Goal: Task Accomplishment & Management: Manage account settings

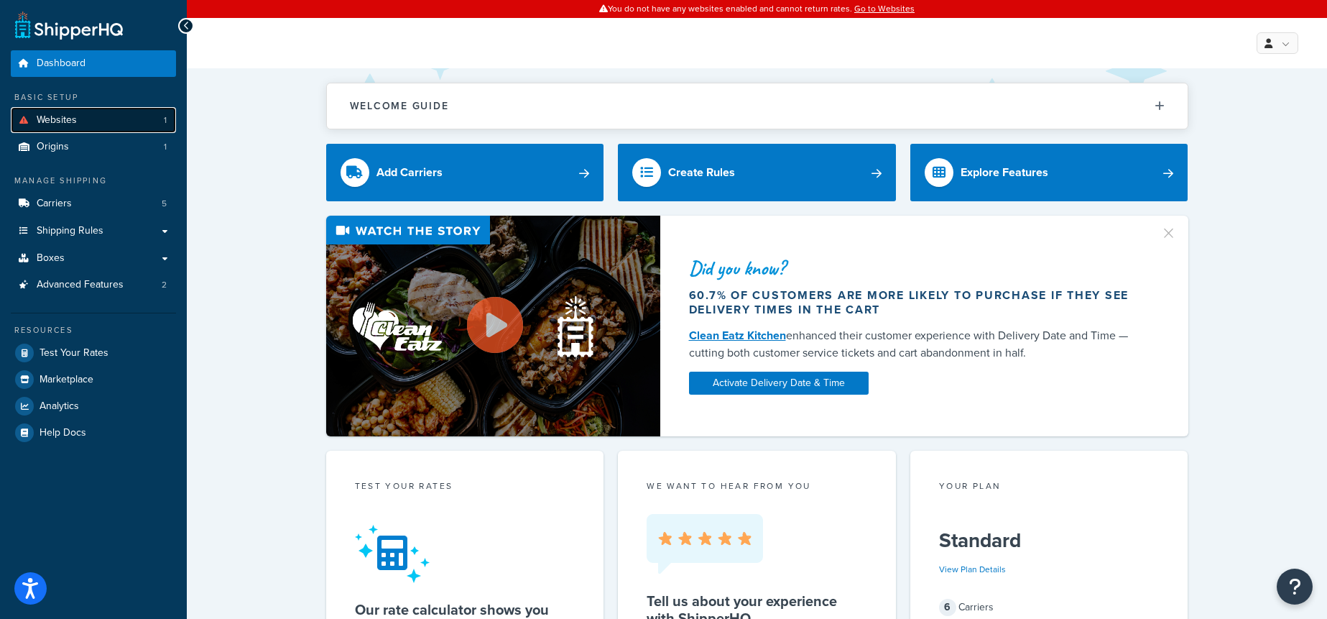
click at [83, 125] on link "Websites 1" at bounding box center [93, 120] width 165 height 27
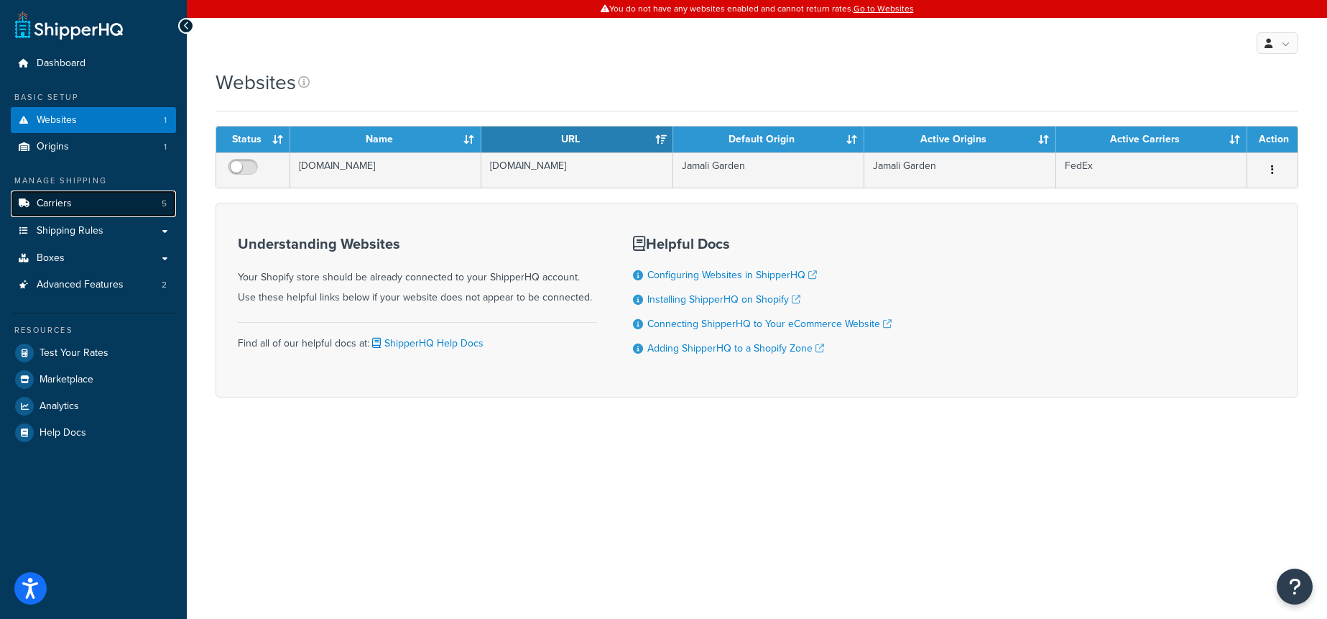
click at [100, 209] on link "Carriers 5" at bounding box center [93, 203] width 165 height 27
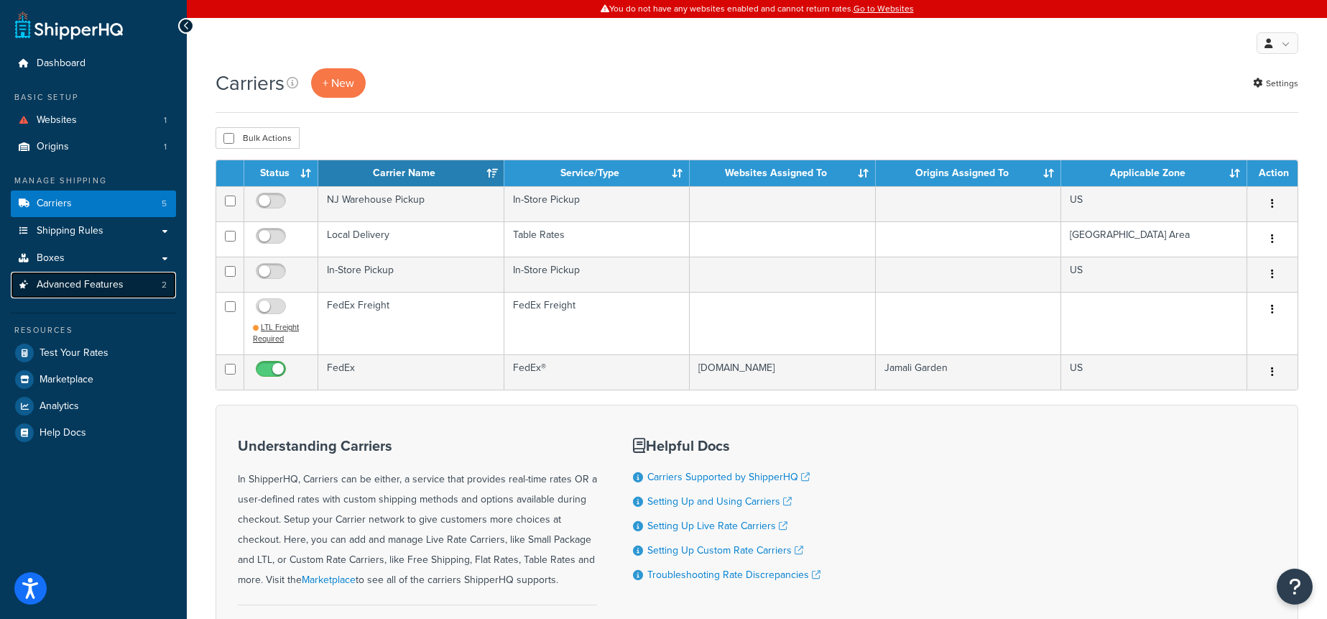
click at [83, 275] on link "Advanced Features 2" at bounding box center [93, 285] width 165 height 27
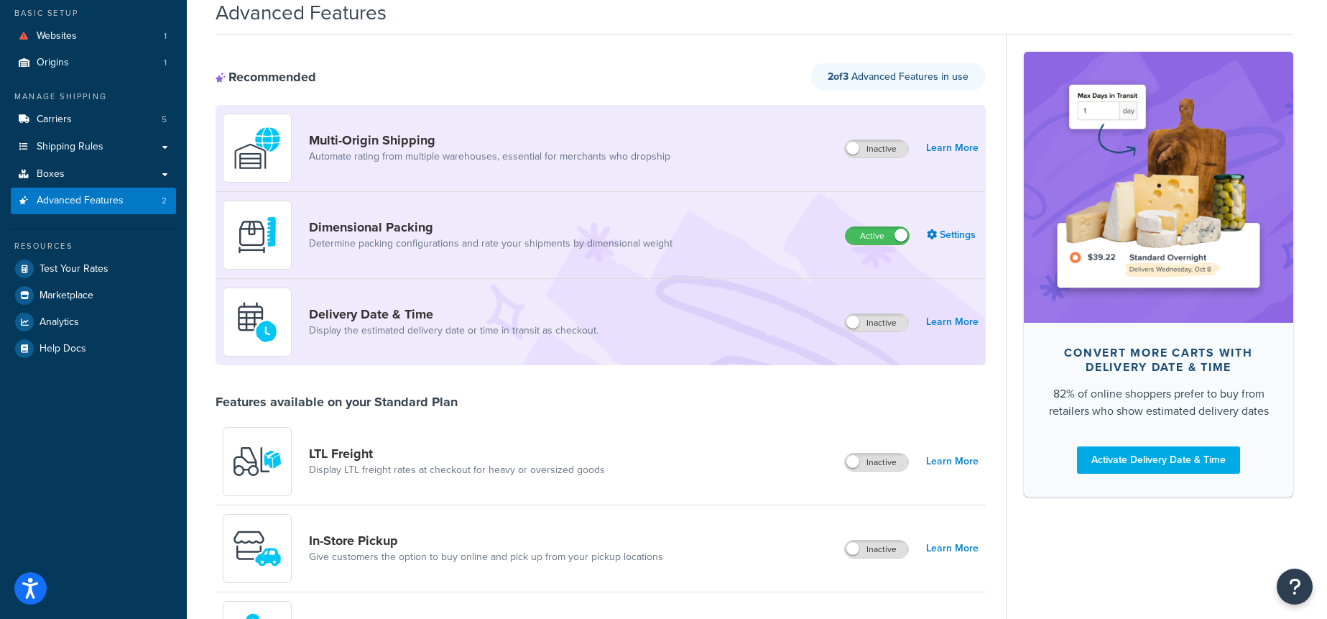
scroll to position [76, 0]
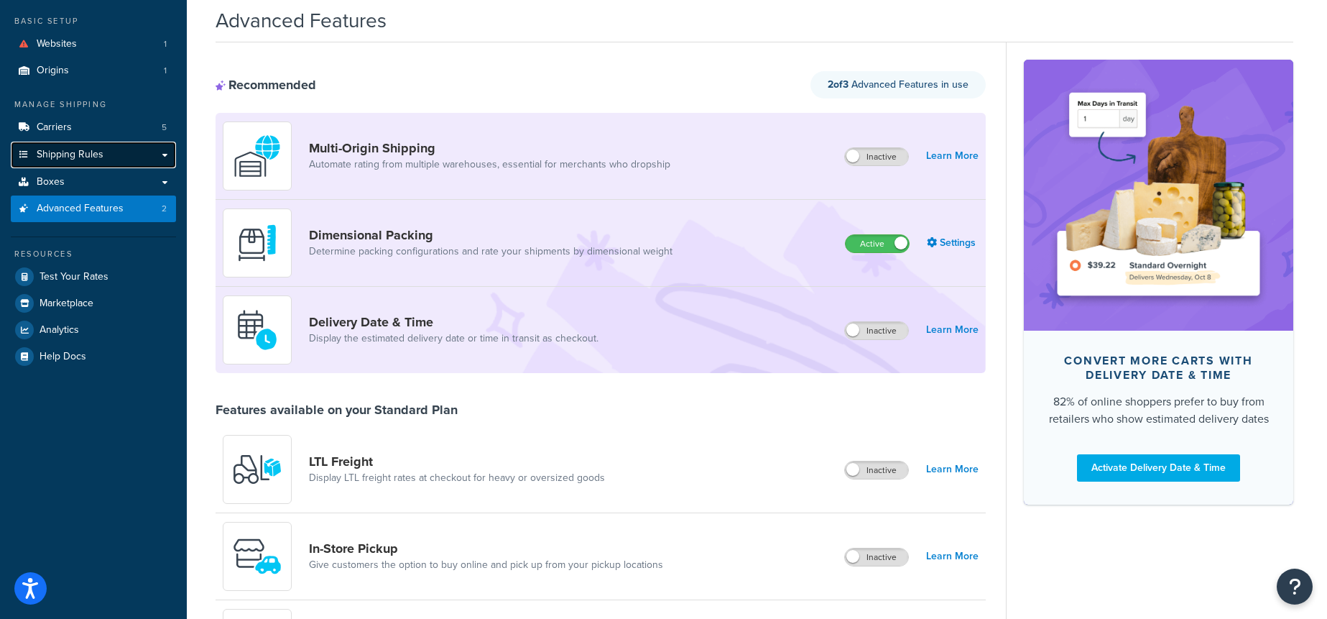
click at [77, 149] on span "Shipping Rules" at bounding box center [70, 155] width 67 height 12
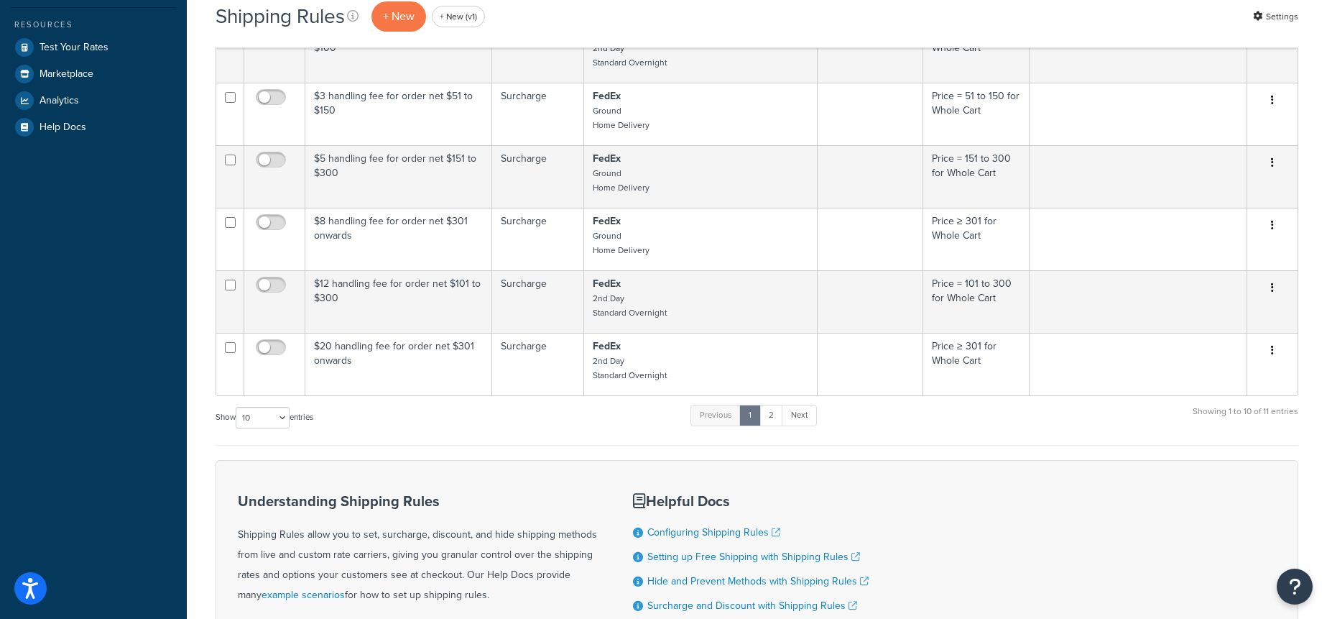
scroll to position [417, 0]
click at [279, 417] on select "10 15 25 50 100 1000" at bounding box center [263, 416] width 54 height 22
select select "25"
click at [237, 405] on select "10 15 25 50 100 1000" at bounding box center [263, 416] width 54 height 22
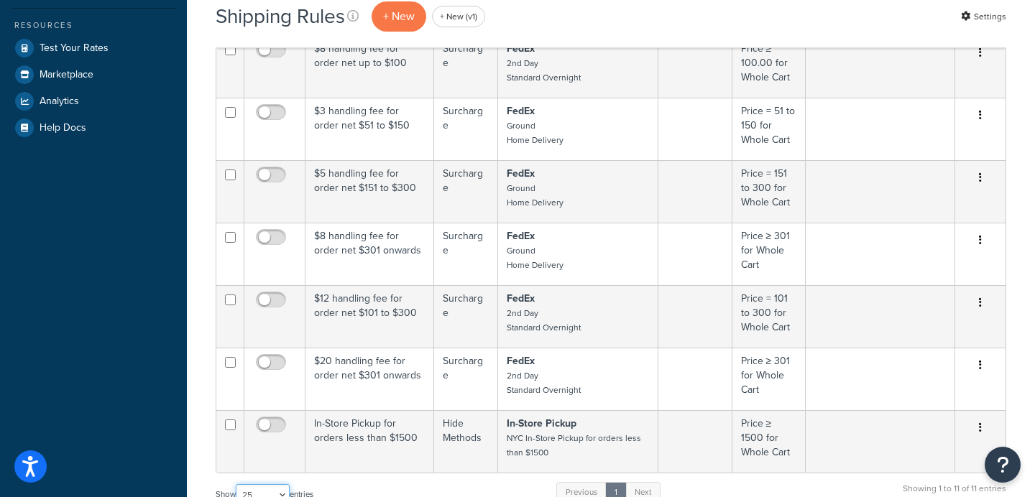
scroll to position [0, 0]
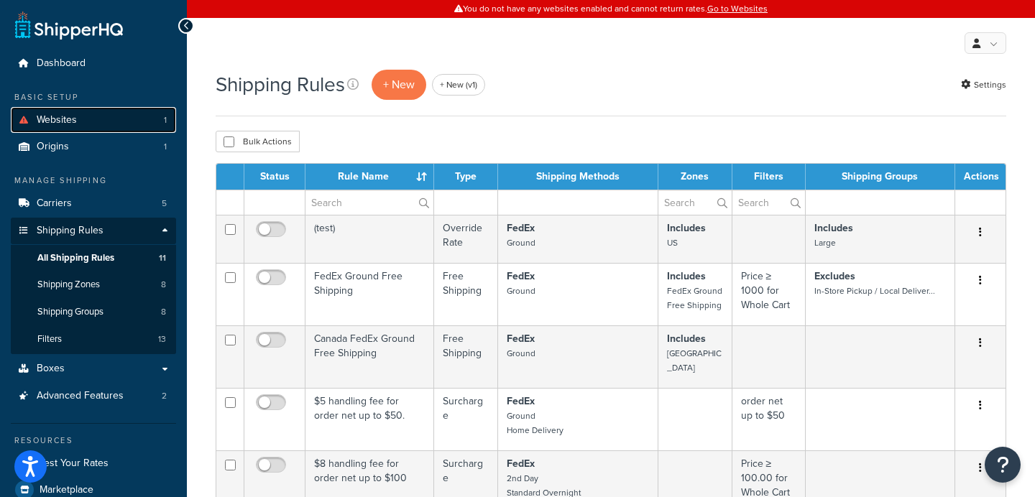
click at [96, 117] on link "Websites 1" at bounding box center [93, 120] width 165 height 27
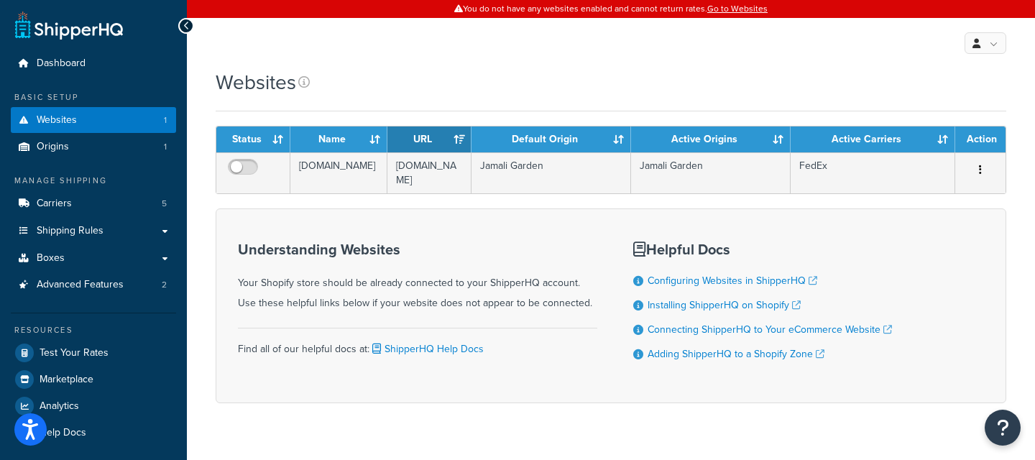
click at [440, 76] on div "Websites" at bounding box center [611, 82] width 790 height 28
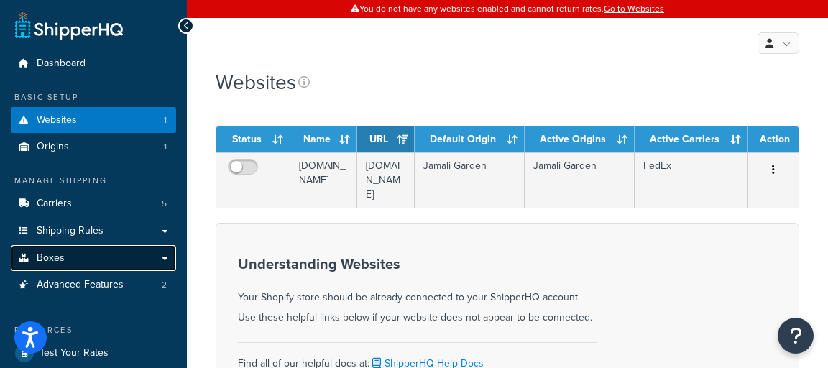
click at [91, 257] on link "Boxes" at bounding box center [93, 258] width 165 height 27
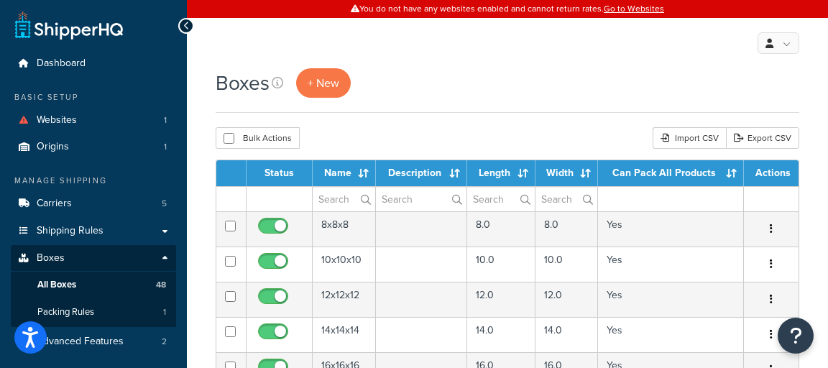
click at [430, 93] on div "Boxes + New" at bounding box center [507, 82] width 583 height 29
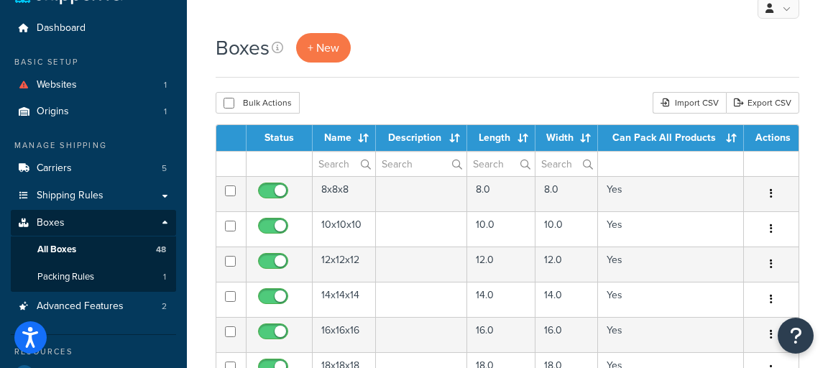
scroll to position [37, 0]
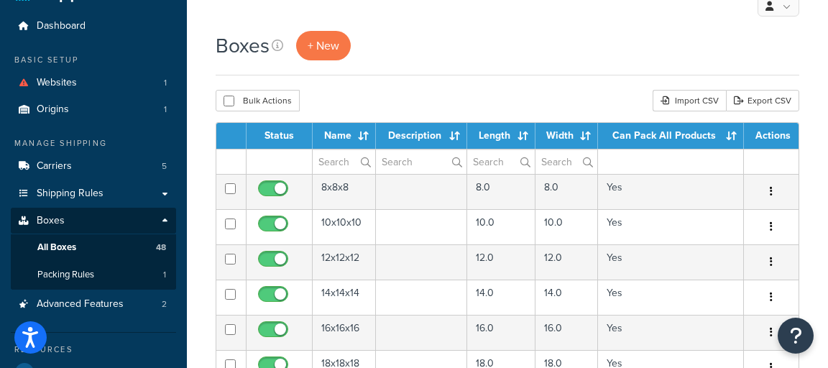
click at [481, 68] on div "Boxes + New" at bounding box center [507, 53] width 583 height 45
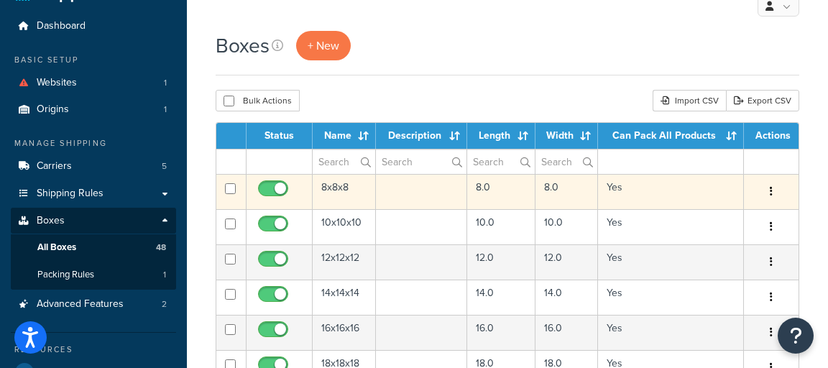
click at [339, 192] on td "8x8x8" at bounding box center [344, 191] width 63 height 35
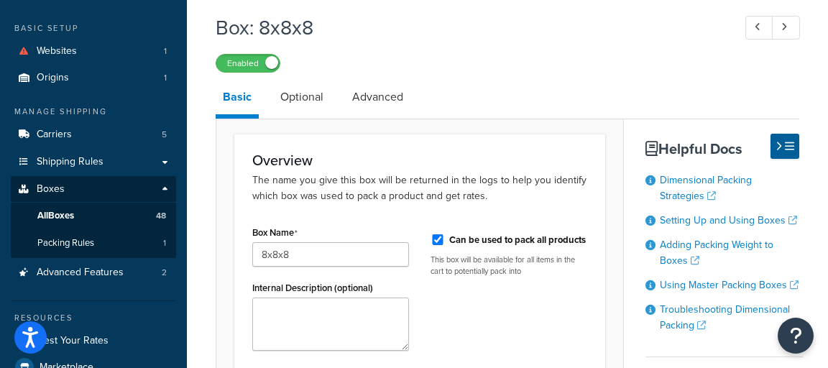
scroll to position [70, 0]
click at [314, 107] on link "Optional" at bounding box center [301, 96] width 57 height 34
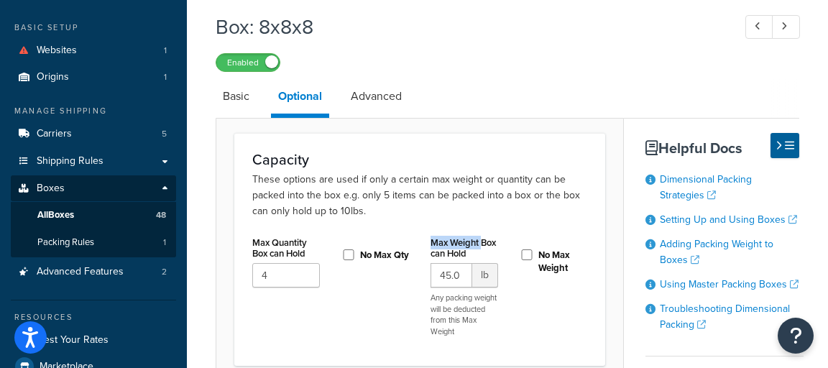
drag, startPoint x: 484, startPoint y: 247, endPoint x: 422, endPoint y: 227, distance: 65.0
click at [422, 227] on div "Capacity These options are used if only a certain max weight or quantity can be…" at bounding box center [419, 249] width 371 height 233
click at [244, 92] on link "Basic" at bounding box center [236, 96] width 41 height 34
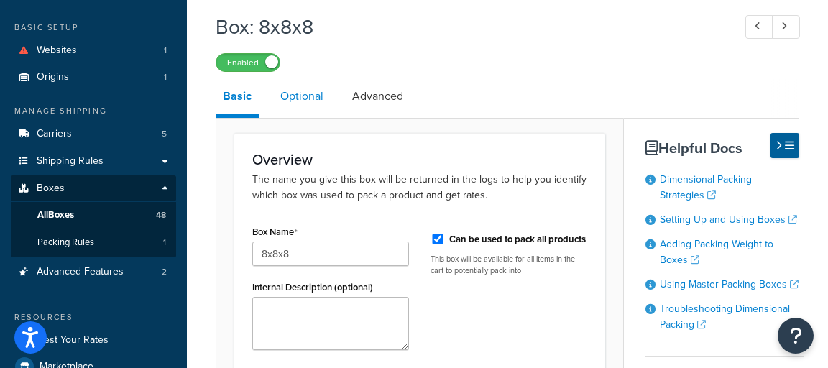
click at [309, 96] on link "Optional" at bounding box center [301, 96] width 57 height 34
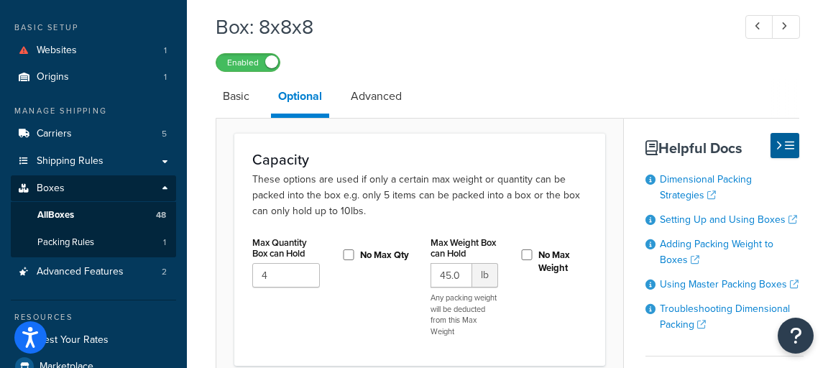
drag, startPoint x: 248, startPoint y: 92, endPoint x: 343, endPoint y: 125, distance: 101.1
click at [248, 92] on link "Basic" at bounding box center [236, 96] width 41 height 34
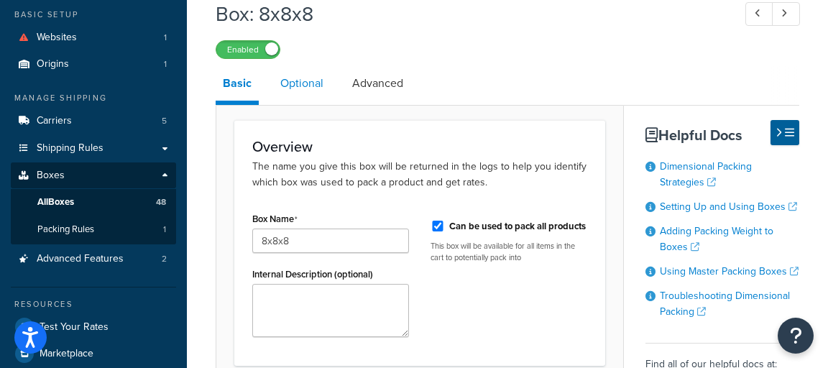
scroll to position [81, 0]
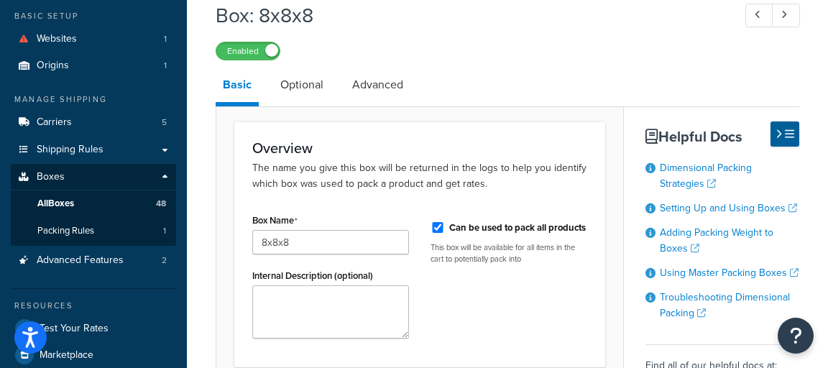
drag, startPoint x: 295, startPoint y: 92, endPoint x: 323, endPoint y: 120, distance: 40.1
click at [295, 91] on link "Optional" at bounding box center [301, 85] width 57 height 34
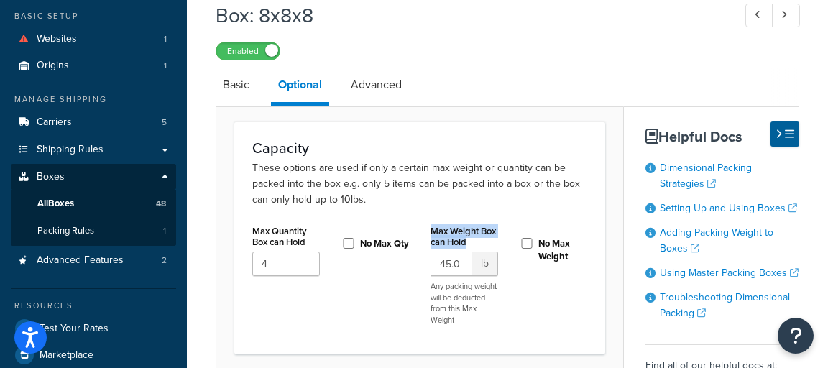
drag, startPoint x: 474, startPoint y: 240, endPoint x: 421, endPoint y: 220, distance: 56.8
click at [421, 220] on div "Capacity These options are used if only a certain max weight or quantity can be…" at bounding box center [419, 237] width 371 height 233
click at [462, 197] on p "These options are used if only a certain max weight or quantity can be packed i…" at bounding box center [419, 183] width 335 height 47
click at [232, 92] on link "Basic" at bounding box center [236, 85] width 41 height 34
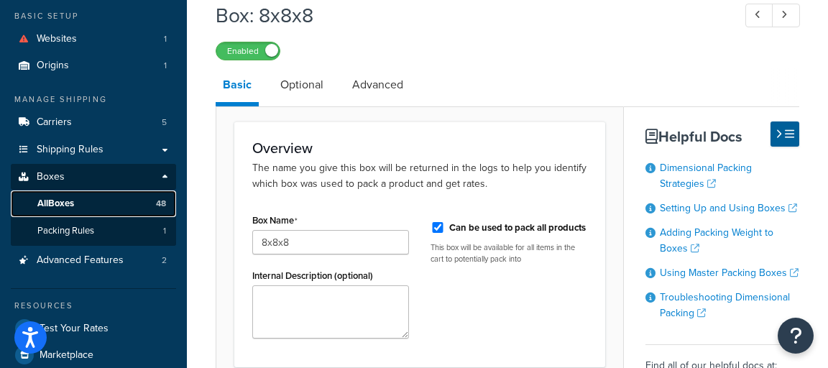
click at [141, 200] on link "All Boxes 48" at bounding box center [93, 203] width 165 height 27
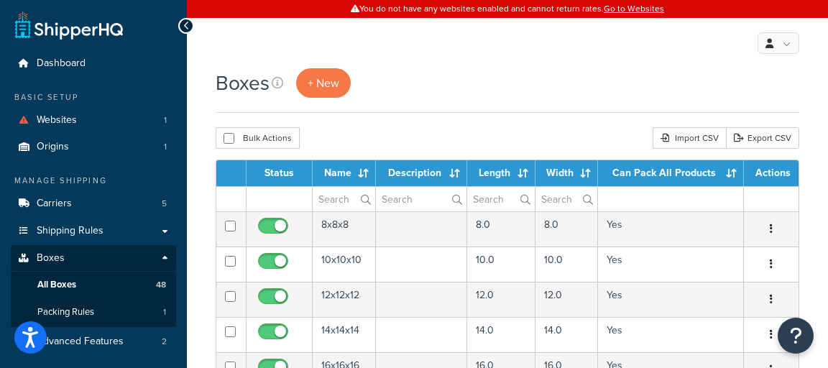
click at [564, 102] on div "Boxes + New" at bounding box center [507, 90] width 583 height 45
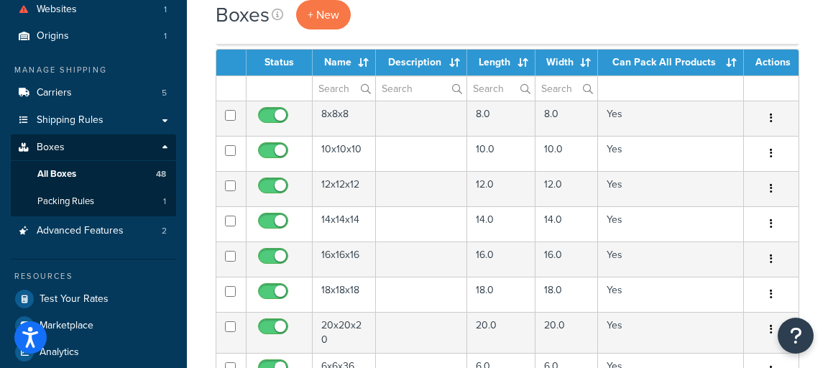
scroll to position [136, 0]
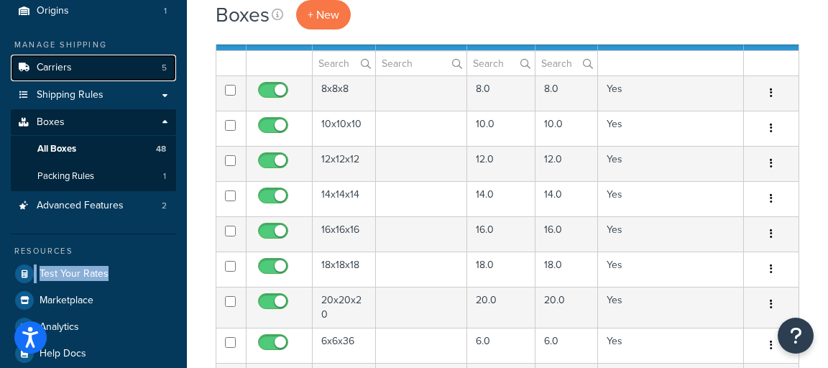
click at [126, 68] on link "Carriers 5" at bounding box center [93, 68] width 165 height 27
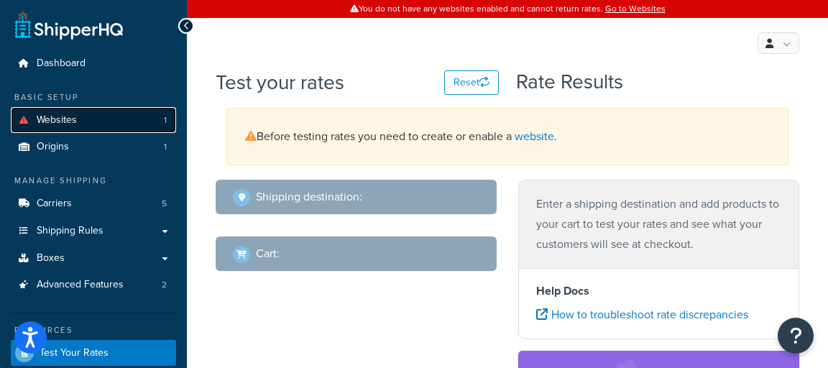
click at [94, 129] on link "Websites 1" at bounding box center [93, 120] width 165 height 27
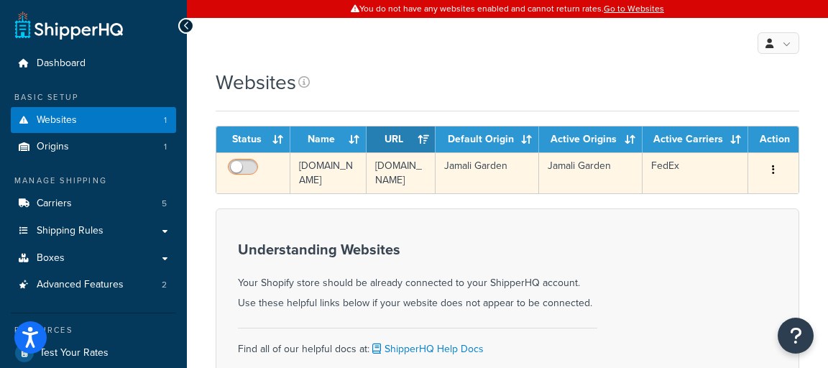
click at [251, 167] on input "checkbox" at bounding box center [245, 171] width 40 height 18
checkbox input "true"
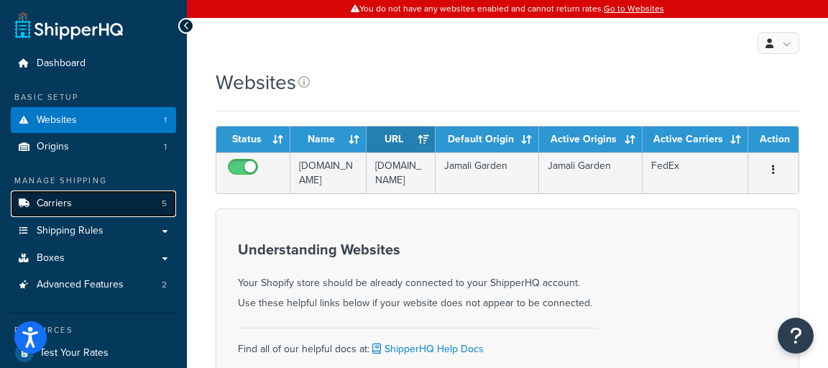
click at [90, 195] on link "Carriers 5" at bounding box center [93, 203] width 165 height 27
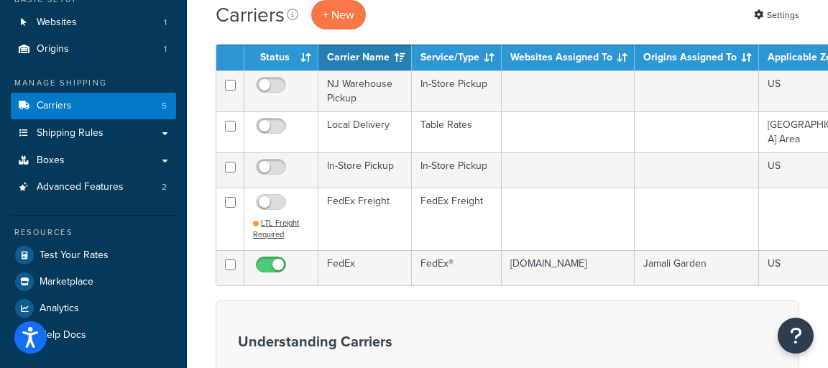
scroll to position [115, 0]
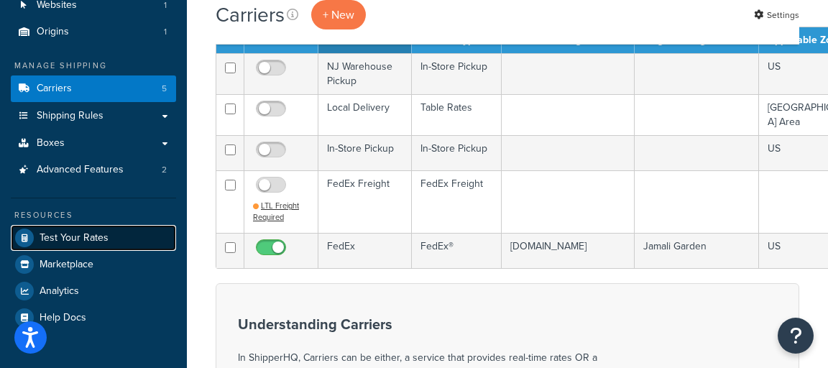
click at [88, 232] on span "Test Your Rates" at bounding box center [74, 238] width 69 height 12
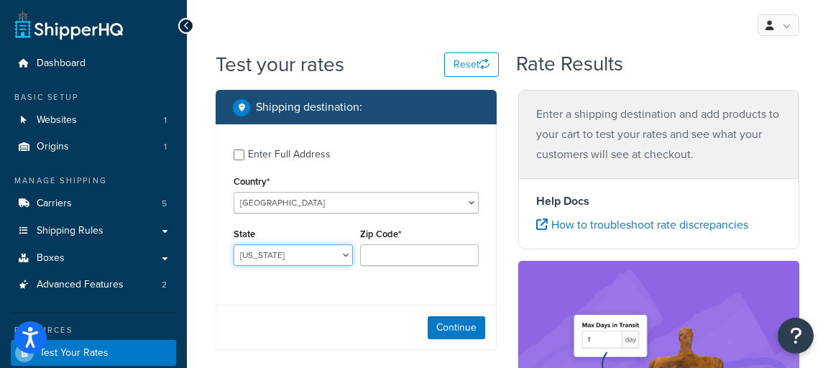
click at [285, 259] on select "[US_STATE] [US_STATE] [US_STATE] [US_STATE] [US_STATE] Armed Forces Americas Ar…" at bounding box center [293, 255] width 119 height 22
click at [305, 301] on div "Enter Full Address Country* [GEOGRAPHIC_DATA] [GEOGRAPHIC_DATA] [GEOGRAPHIC_DAT…" at bounding box center [356, 237] width 281 height 226
click at [303, 254] on select "Alabama Alaska American Samoa Arizona Arkansas Armed Forces Americas Armed Forc…" at bounding box center [293, 255] width 119 height 22
select select "CA"
click at [234, 245] on select "Alabama Alaska American Samoa Arizona Arkansas Armed Forces Americas Armed Forc…" at bounding box center [293, 255] width 119 height 22
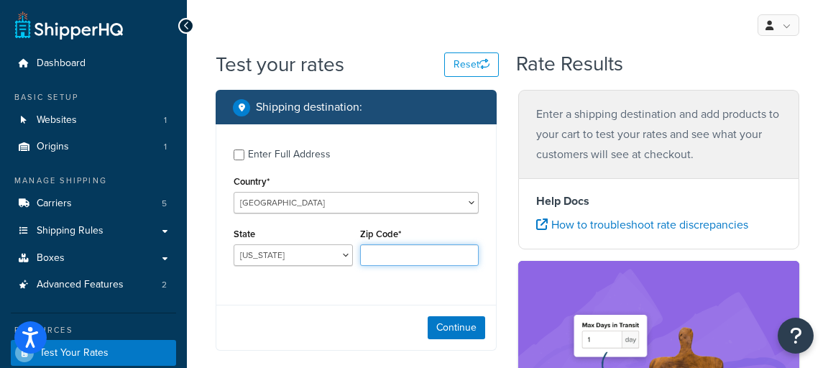
click at [391, 253] on input "Zip Code*" at bounding box center [419, 255] width 119 height 22
click at [314, 308] on div "Continue" at bounding box center [355, 327] width 279 height 45
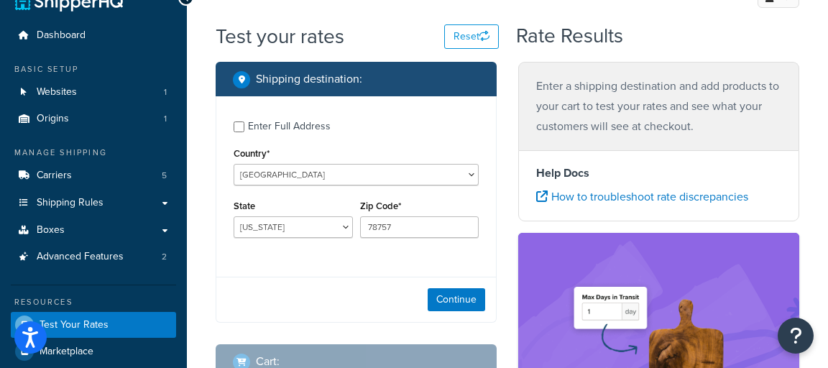
scroll to position [29, 0]
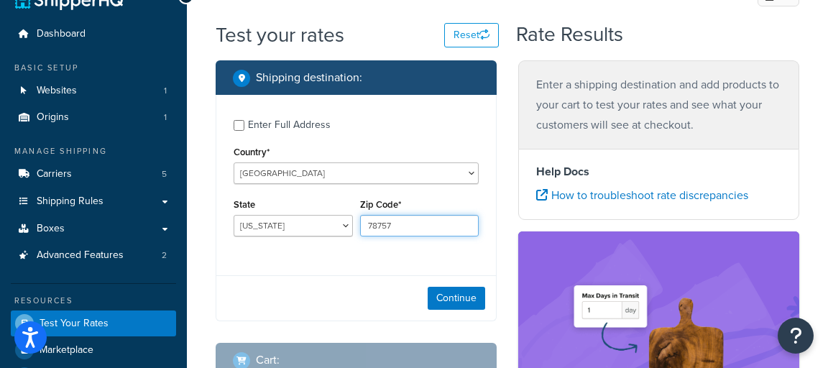
click at [402, 227] on input "78757" at bounding box center [419, 226] width 119 height 22
type input "90210"
click at [348, 297] on div "Continue" at bounding box center [355, 297] width 279 height 45
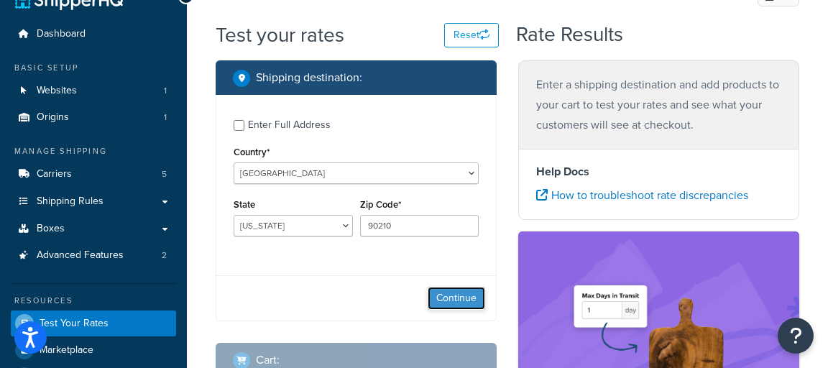
click at [472, 295] on button "Continue" at bounding box center [456, 298] width 57 height 23
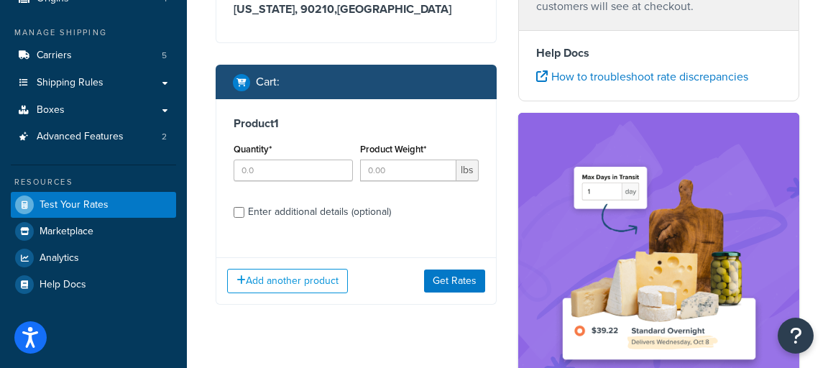
scroll to position [157, 0]
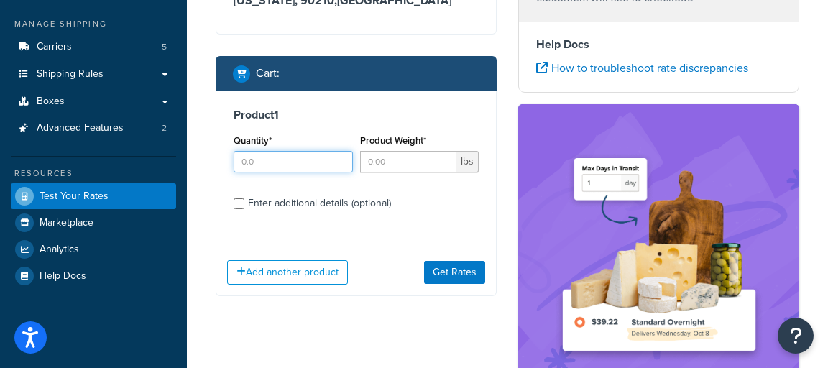
click at [282, 165] on input "Quantity*" at bounding box center [293, 162] width 119 height 22
type input "5"
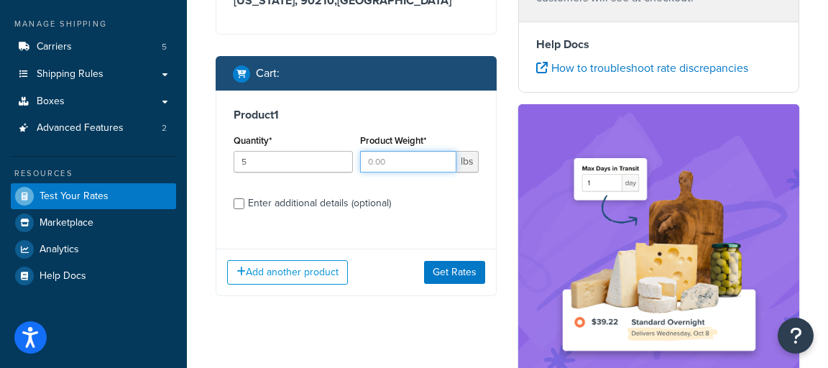
click at [416, 161] on input "Product Weight*" at bounding box center [408, 162] width 97 height 22
type input "10"
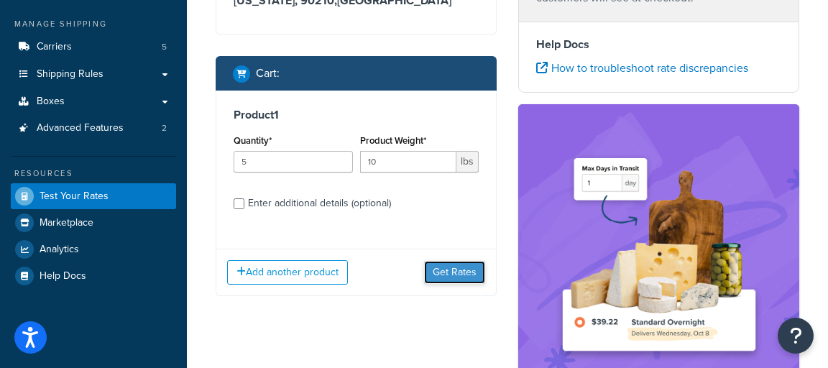
click at [449, 271] on button "Get Rates" at bounding box center [454, 272] width 61 height 23
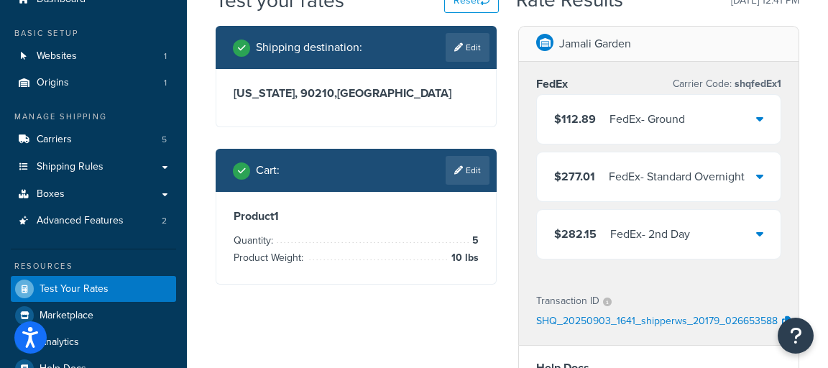
scroll to position [63, 0]
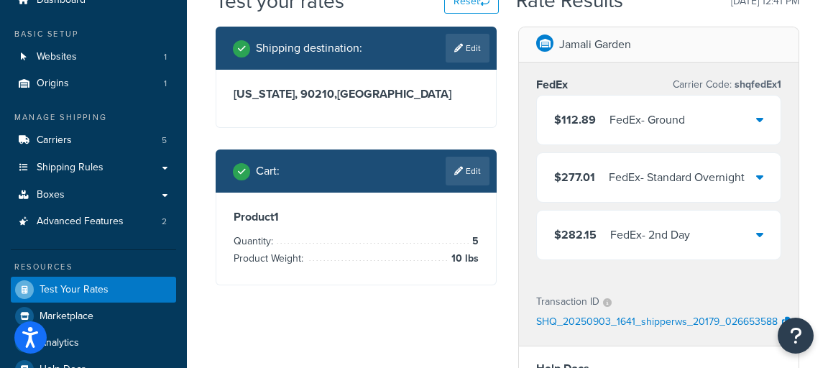
click at [759, 114] on icon at bounding box center [759, 119] width 7 height 11
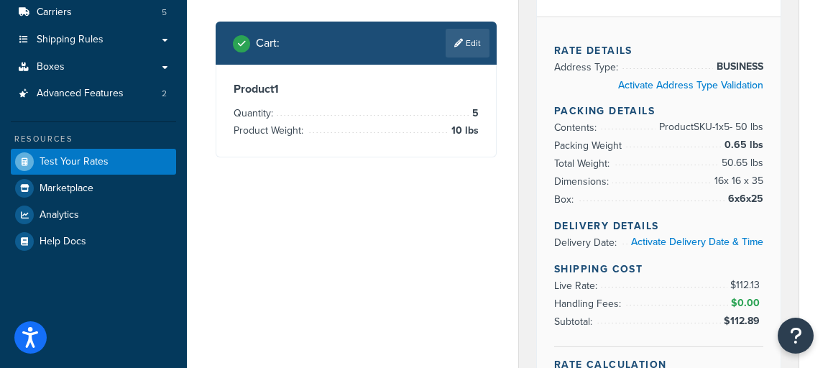
scroll to position [232, 0]
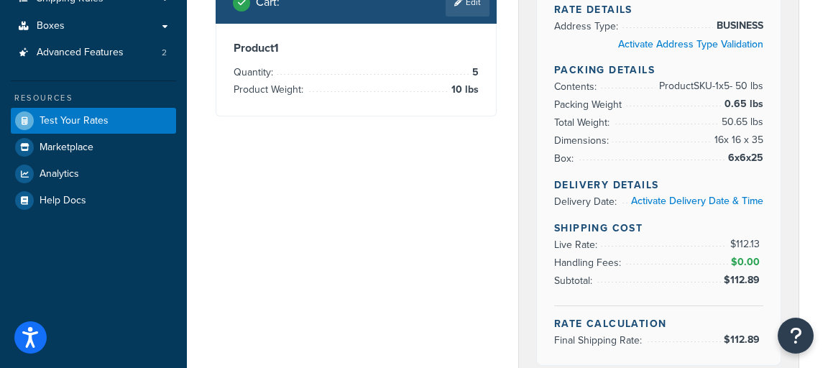
drag, startPoint x: 760, startPoint y: 276, endPoint x: 739, endPoint y: 283, distance: 22.0
click at [739, 283] on div "Rate Details Address Type: BUSINESS Activate Address Type Validation Packing De…" at bounding box center [659, 170] width 244 height 389
click at [742, 274] on span "$112.89" at bounding box center [744, 279] width 40 height 15
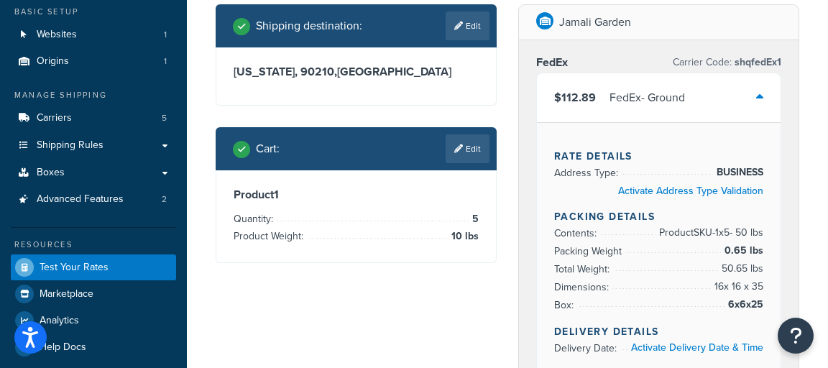
scroll to position [60, 0]
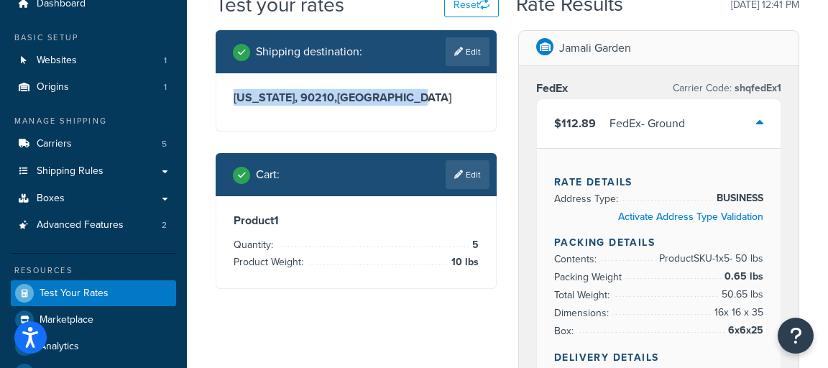
drag, startPoint x: 413, startPoint y: 98, endPoint x: 206, endPoint y: 104, distance: 207.0
click at [206, 104] on div "Shipping destination : Edit California, 90210 , United States Cart : Edit Produ…" at bounding box center [356, 170] width 302 height 280
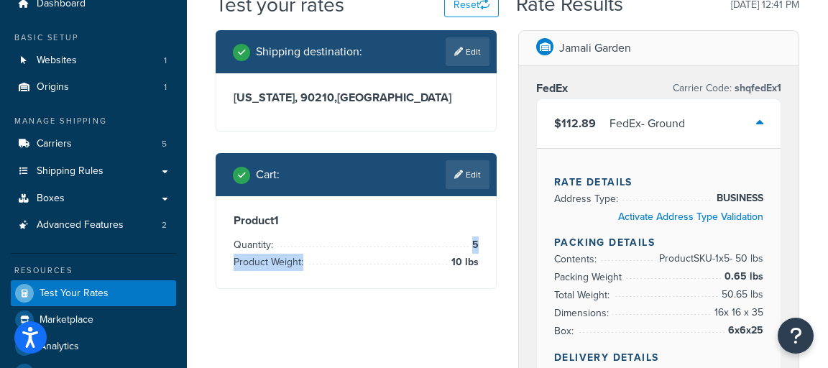
drag, startPoint x: 478, startPoint y: 267, endPoint x: 424, endPoint y: 236, distance: 61.8
click at [424, 236] on div "Product 1 Quantity: 5 Product Weight: 10 lbs" at bounding box center [355, 242] width 279 height 92
click at [495, 262] on div "Product 1 Quantity: 5 Product Weight: 10 lbs" at bounding box center [355, 242] width 279 height 92
drag, startPoint x: 489, startPoint y: 263, endPoint x: 236, endPoint y: 221, distance: 255.6
click at [236, 221] on div "Product 1 Quantity: 5 Product Weight: 10 lbs" at bounding box center [355, 242] width 279 height 92
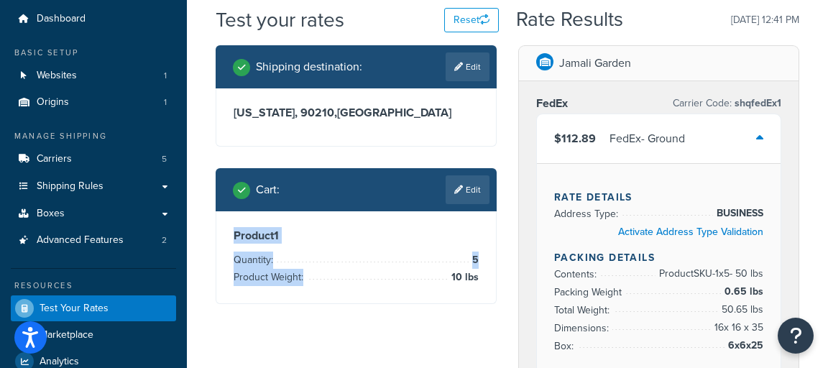
scroll to position [39, 0]
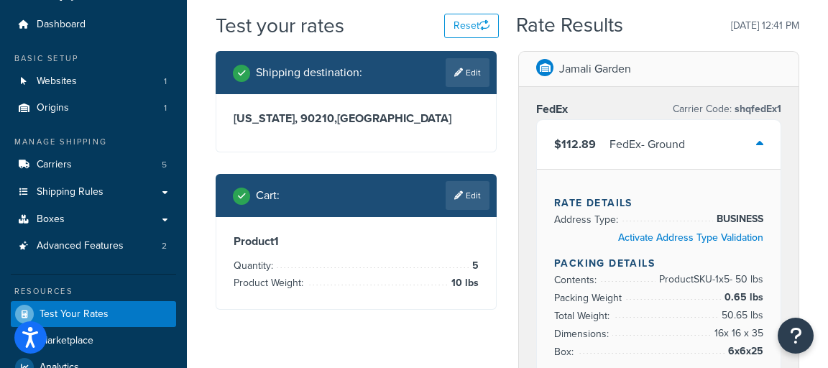
click at [762, 140] on icon at bounding box center [759, 143] width 7 height 11
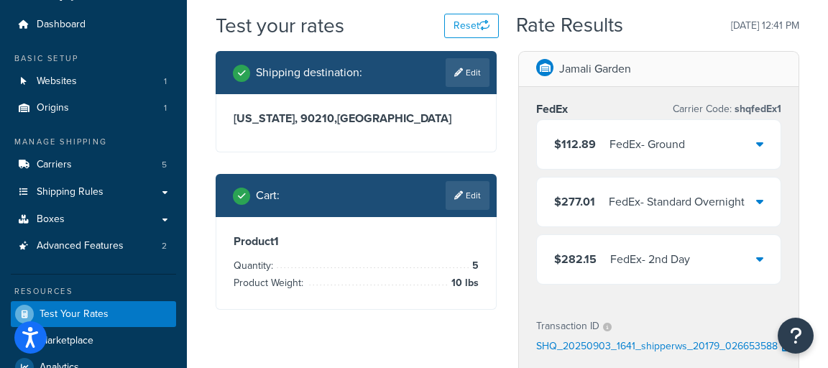
click at [602, 146] on div "$112.89 FedEx - Ground" at bounding box center [619, 144] width 131 height 20
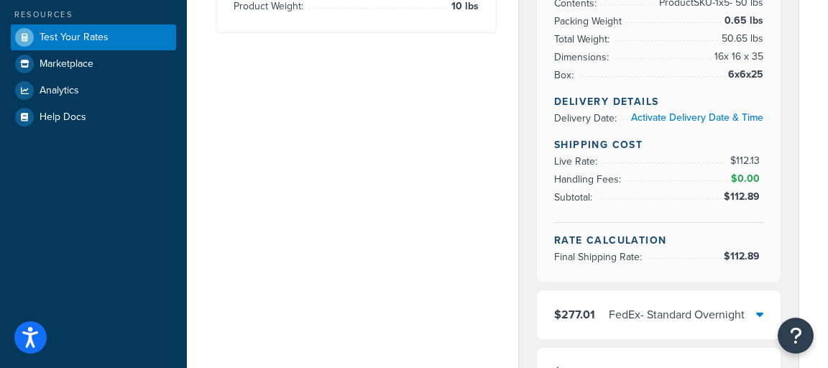
scroll to position [320, 0]
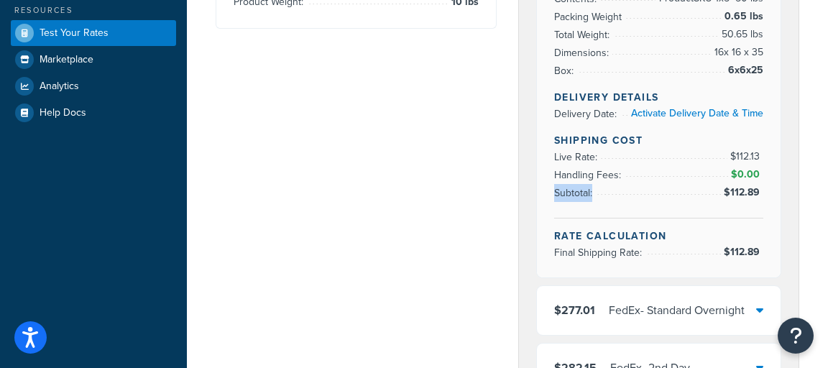
drag, startPoint x: 762, startPoint y: 186, endPoint x: 425, endPoint y: 175, distance: 336.4
click at [629, 185] on div "Rate Details Address Type: BUSINESS Activate Address Type Validation Packing De…" at bounding box center [659, 82] width 244 height 389
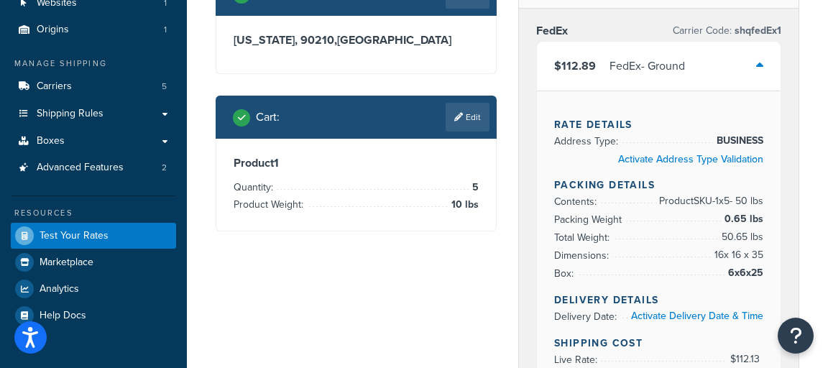
scroll to position [101, 0]
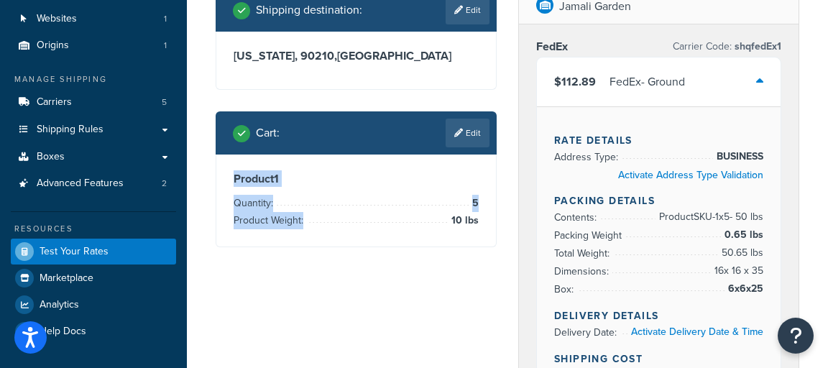
drag, startPoint x: 494, startPoint y: 220, endPoint x: 236, endPoint y: 148, distance: 268.5
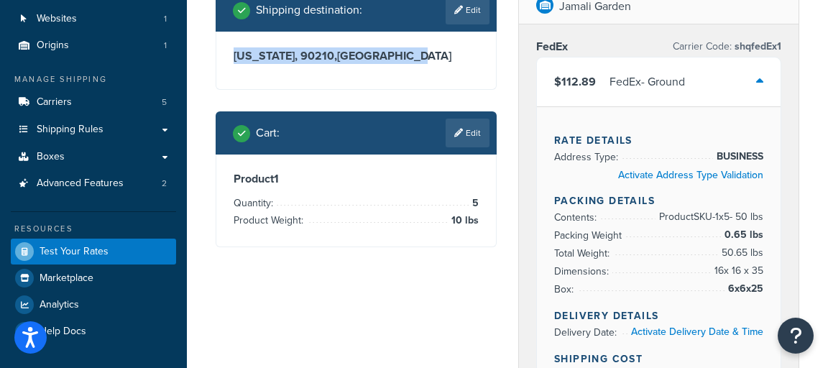
drag, startPoint x: 361, startPoint y: 55, endPoint x: 191, endPoint y: 47, distance: 170.4
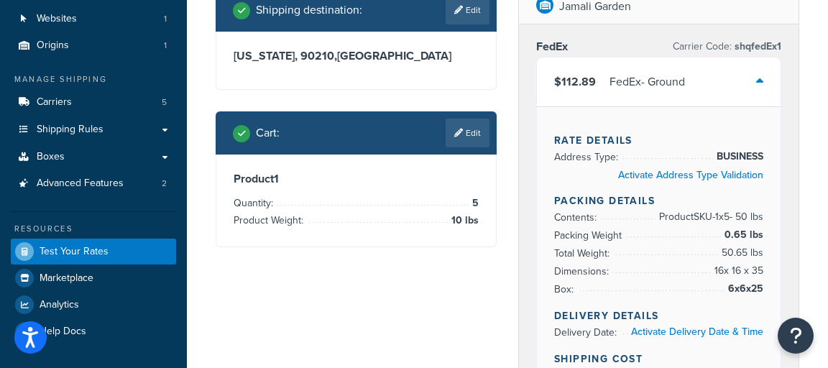
click at [761, 78] on icon at bounding box center [759, 80] width 7 height 11
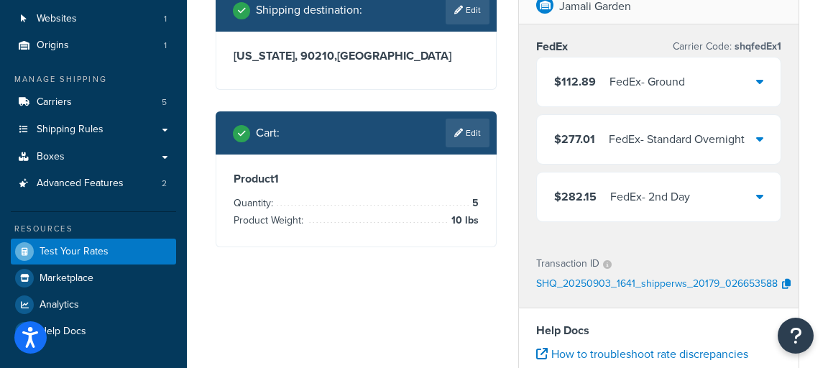
click at [473, 131] on link "Edit" at bounding box center [467, 133] width 44 height 29
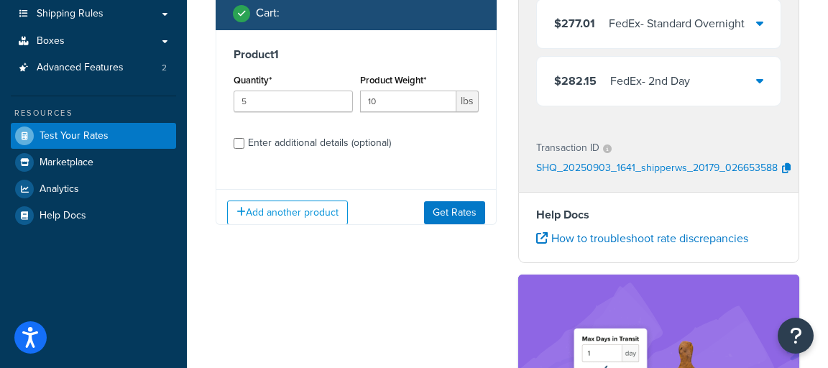
scroll to position [231, 0]
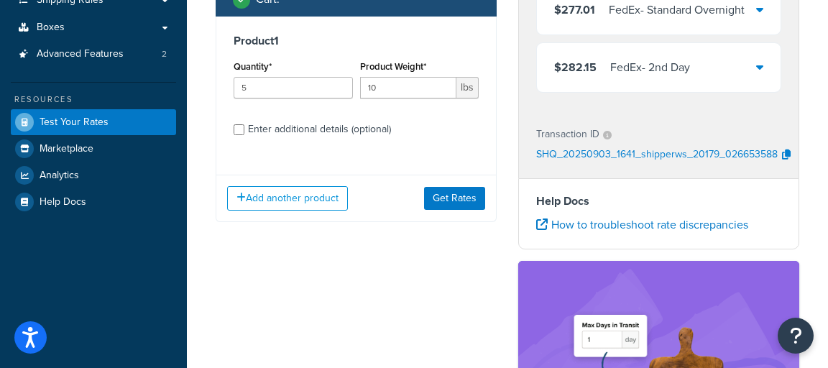
click at [278, 130] on div "Enter additional details (optional)" at bounding box center [319, 129] width 143 height 20
click at [244, 130] on input "Enter additional details (optional)" at bounding box center [239, 129] width 11 height 11
checkbox input "true"
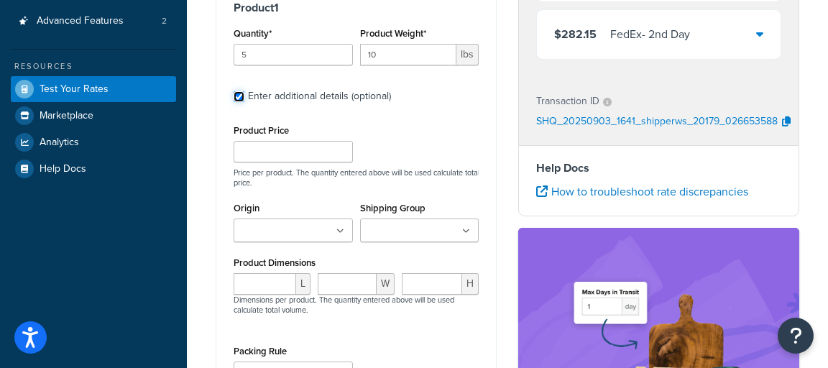
scroll to position [264, 0]
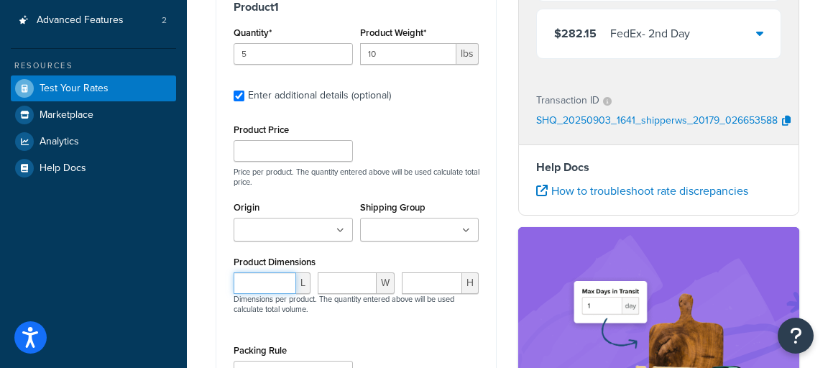
click at [266, 278] on input "number" at bounding box center [265, 283] width 63 height 22
type input "10"
click at [265, 287] on input "10" at bounding box center [265, 283] width 63 height 22
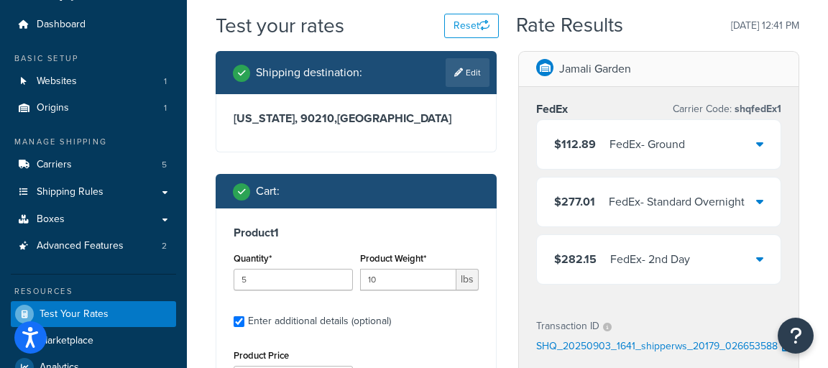
scroll to position [38, 0]
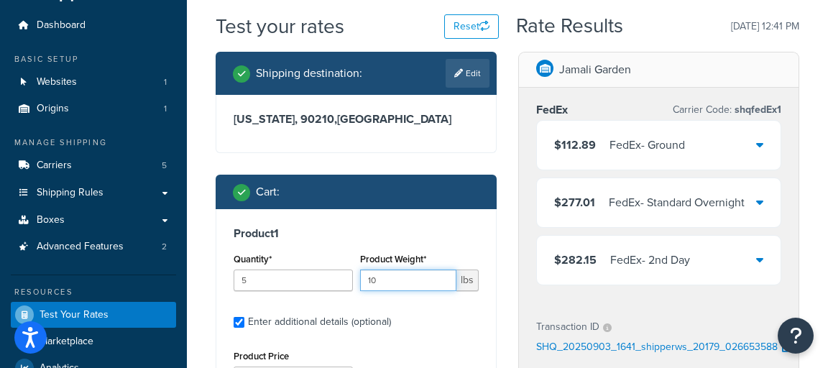
click at [398, 285] on input "10" at bounding box center [408, 280] width 97 height 22
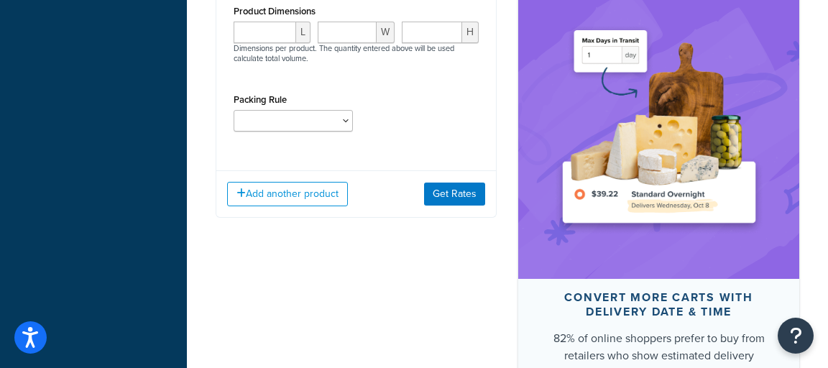
scroll to position [517, 0]
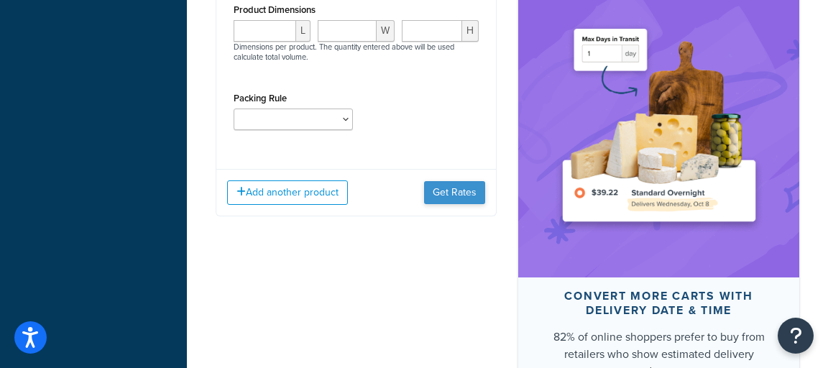
type input "10.1"
click at [456, 198] on button "Get Rates" at bounding box center [454, 192] width 61 height 23
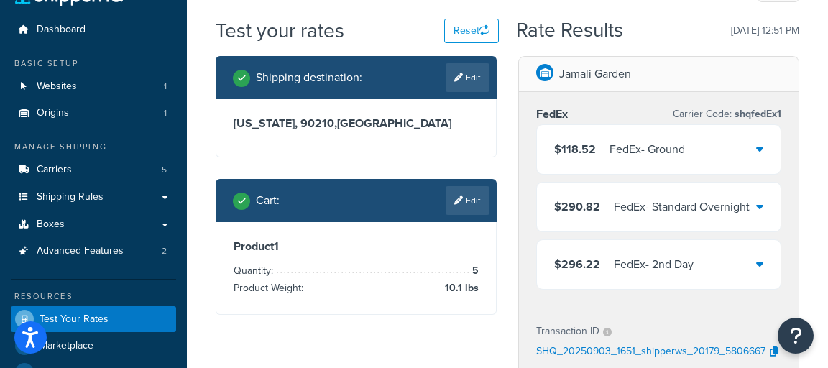
scroll to position [32, 0]
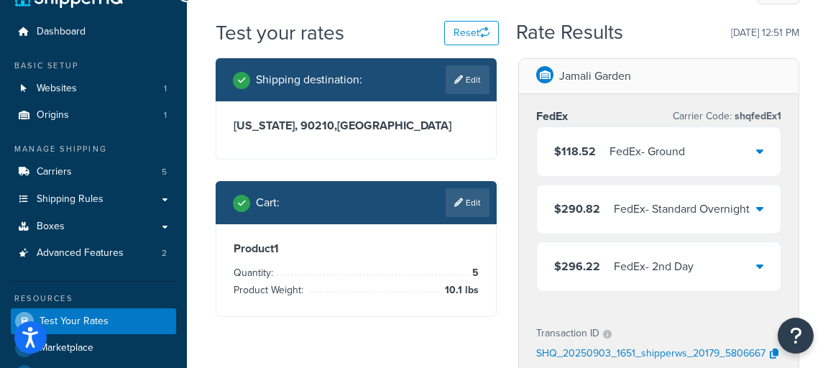
click at [734, 151] on div "$118.52 FedEx - Ground" at bounding box center [659, 151] width 244 height 49
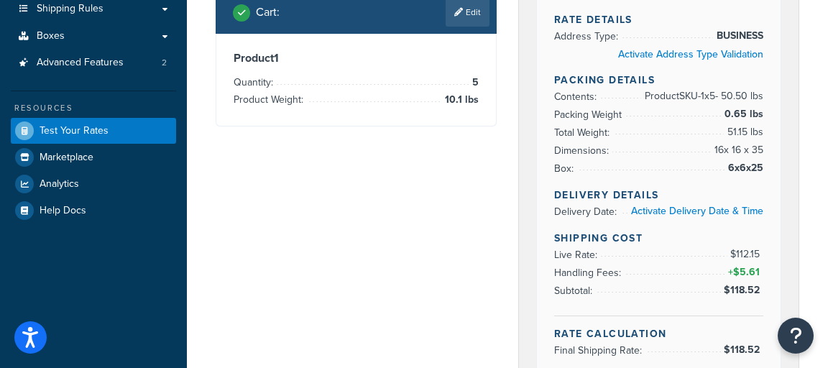
scroll to position [231, 0]
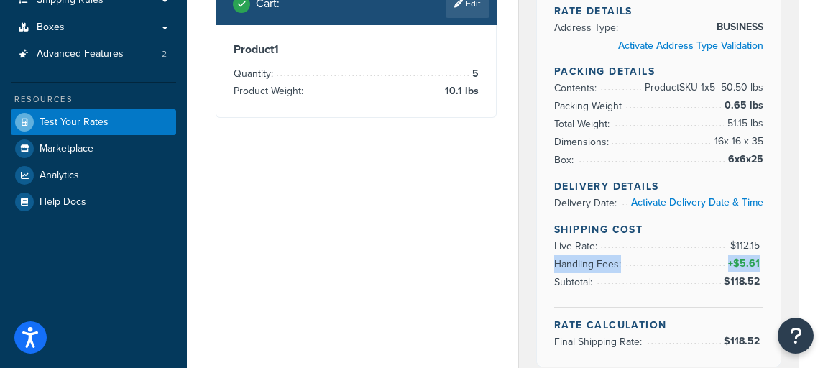
drag, startPoint x: 552, startPoint y: 262, endPoint x: 760, endPoint y: 262, distance: 208.4
click at [761, 258] on div "Rate Details Address Type: BUSINESS Activate Address Type Validation Packing De…" at bounding box center [659, 171] width 244 height 389
click at [750, 282] on span "$118.52" at bounding box center [744, 281] width 40 height 15
click at [750, 279] on span "$118.52" at bounding box center [744, 281] width 40 height 15
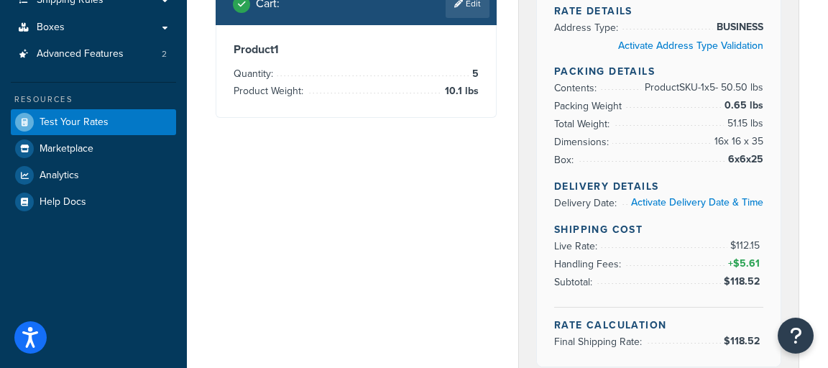
click at [738, 259] on span "$5.61" at bounding box center [748, 263] width 30 height 15
drag, startPoint x: 738, startPoint y: 259, endPoint x: 693, endPoint y: 260, distance: 45.3
click at [738, 259] on span "$5.61" at bounding box center [748, 263] width 30 height 15
drag, startPoint x: 625, startPoint y: 259, endPoint x: 616, endPoint y: 260, distance: 9.4
click at [619, 260] on li "Handling Fees: + $5.61" at bounding box center [658, 264] width 209 height 18
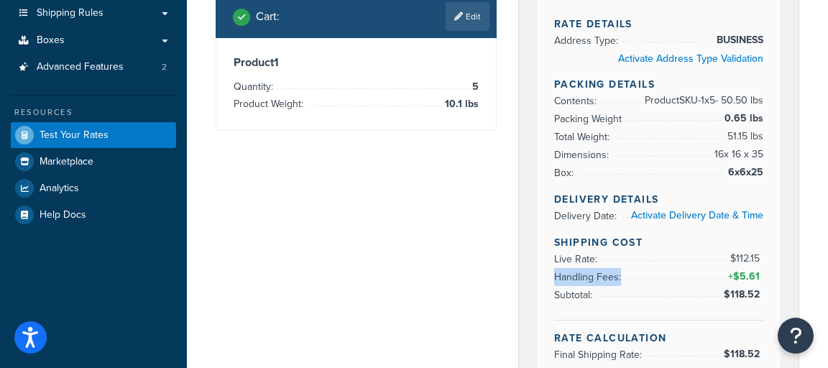
scroll to position [218, 0]
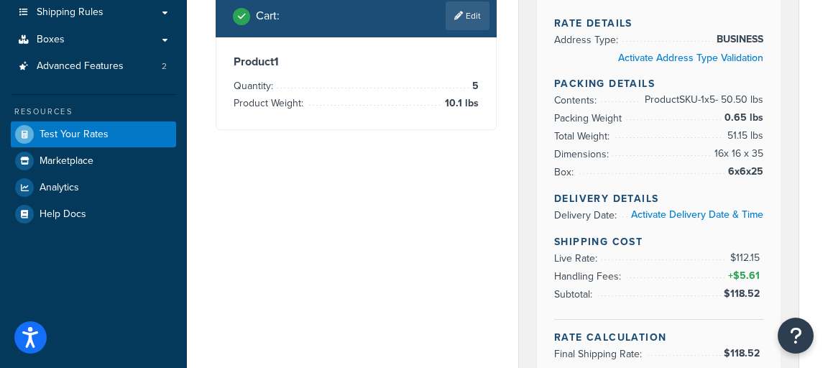
drag, startPoint x: 673, startPoint y: 247, endPoint x: 726, endPoint y: 251, distance: 52.6
click at [675, 249] on li "Live Rate: $112.15" at bounding box center [658, 258] width 209 height 18
drag, startPoint x: 759, startPoint y: 253, endPoint x: 733, endPoint y: 253, distance: 26.6
click at [733, 253] on span "$112.15" at bounding box center [746, 257] width 33 height 15
click at [741, 274] on span "$5.61" at bounding box center [748, 275] width 30 height 15
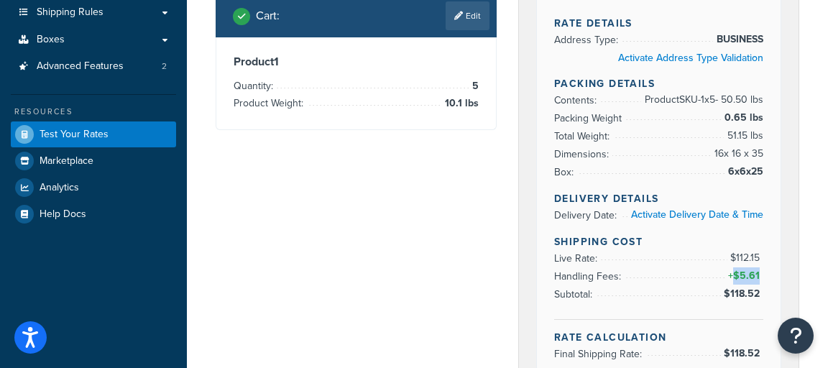
drag, startPoint x: 733, startPoint y: 272, endPoint x: 759, endPoint y: 272, distance: 26.6
click at [759, 272] on span "+ $5.61" at bounding box center [744, 275] width 38 height 17
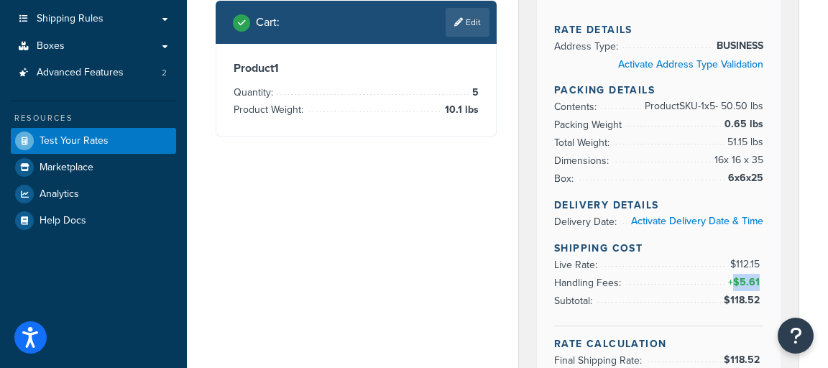
scroll to position [223, 0]
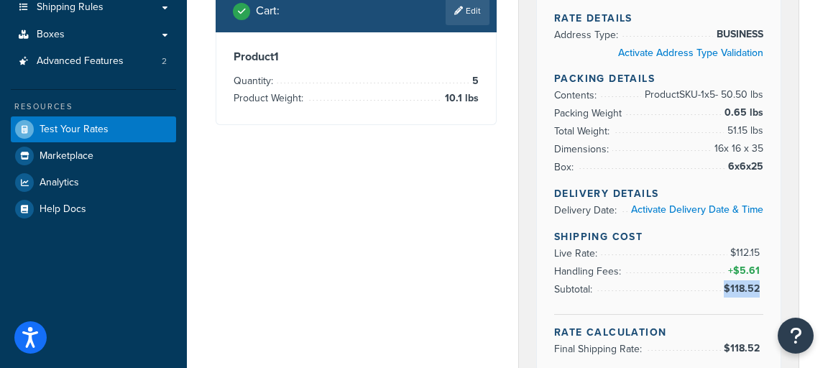
drag, startPoint x: 723, startPoint y: 285, endPoint x: 759, endPoint y: 285, distance: 36.6
click at [759, 285] on span "$118.52" at bounding box center [742, 288] width 42 height 17
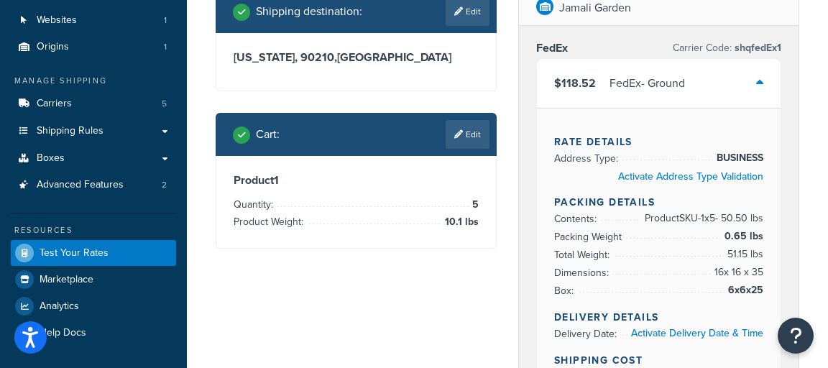
scroll to position [70, 0]
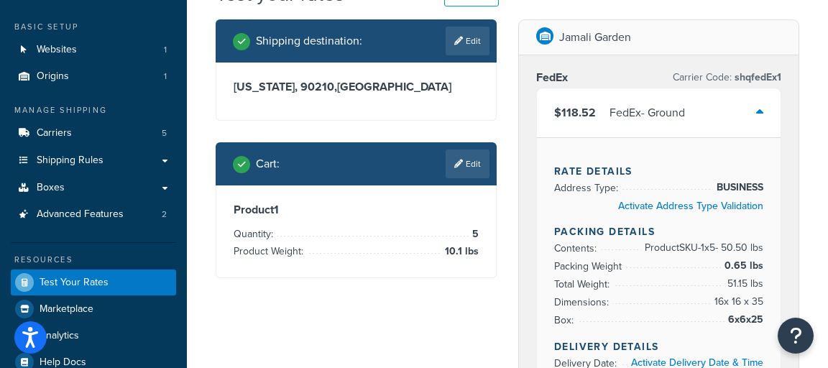
click at [757, 108] on icon at bounding box center [759, 111] width 7 height 11
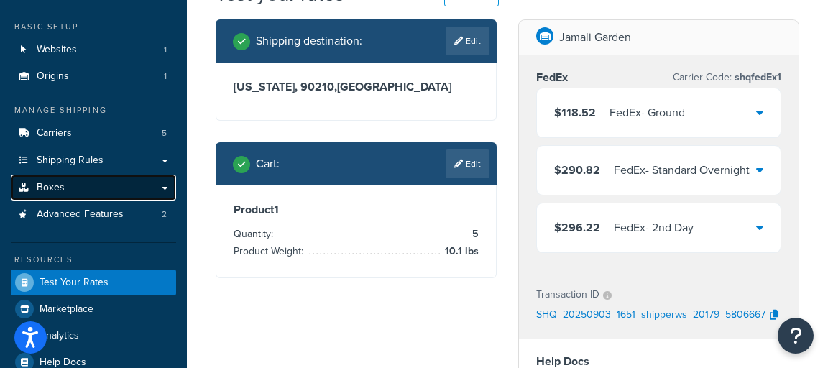
click at [117, 183] on link "Boxes" at bounding box center [93, 188] width 165 height 27
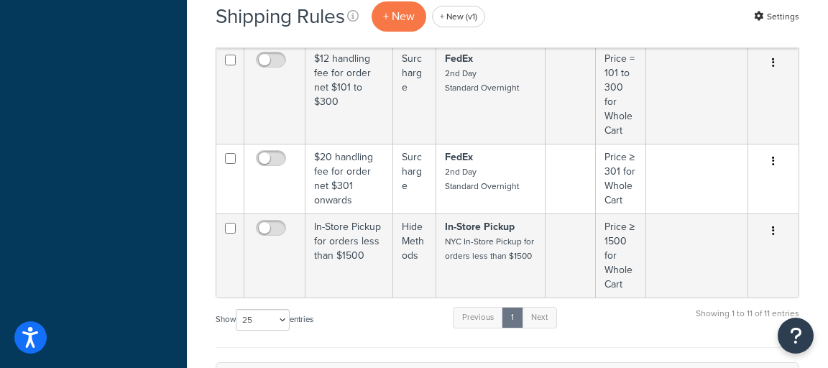
scroll to position [825, 0]
click at [282, 308] on select "10 15 25 50 100 1000" at bounding box center [263, 319] width 54 height 22
select select "50"
click at [237, 308] on select "10 15 25 50 100 1000" at bounding box center [263, 319] width 54 height 22
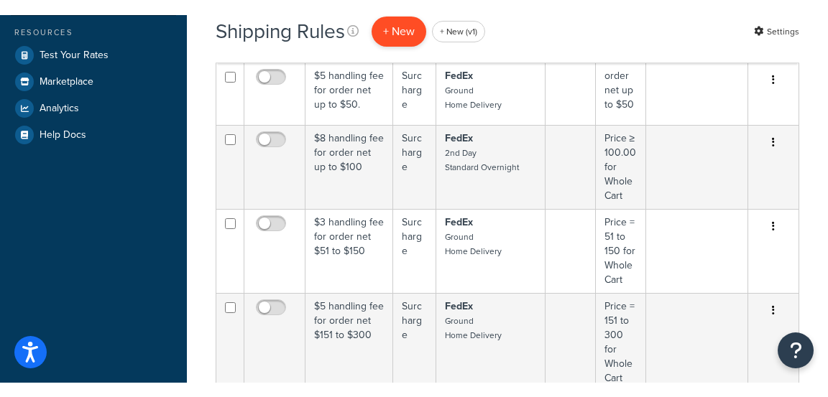
scroll to position [424, 0]
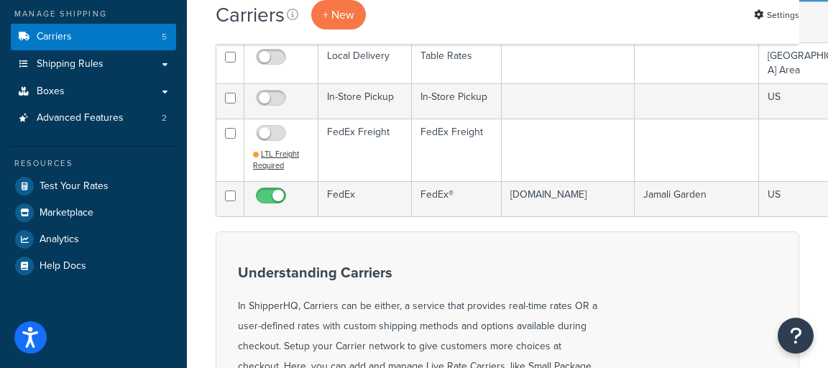
scroll to position [166, 0]
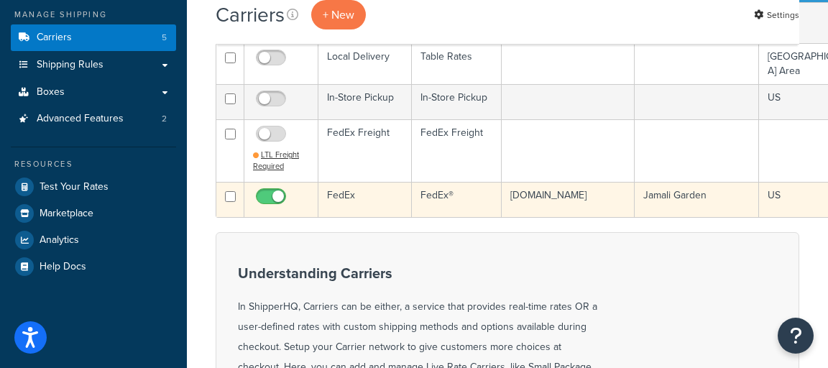
click at [369, 197] on td "FedEx" at bounding box center [364, 199] width 93 height 35
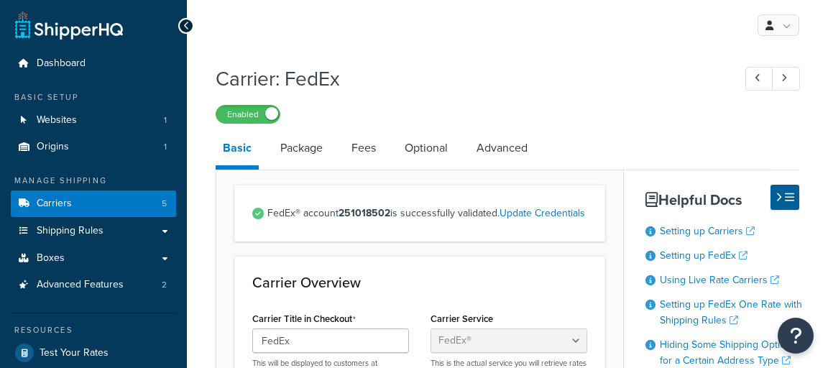
select select "fedEx"
select select "REGULAR_PICKUP"
select select "YOUR_PACKAGING"
click at [361, 149] on link "Fees" at bounding box center [363, 148] width 39 height 34
select select "AFTER"
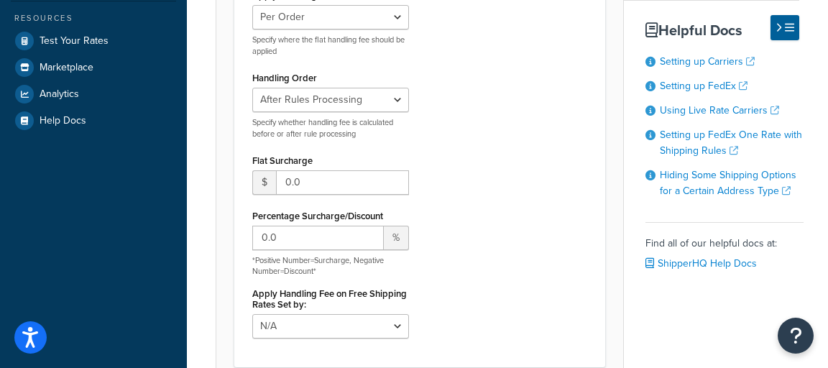
scroll to position [315, 0]
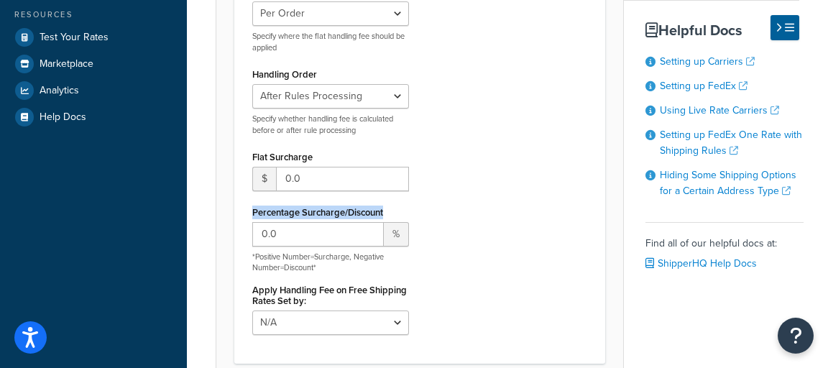
drag, startPoint x: 417, startPoint y: 206, endPoint x: 245, endPoint y: 208, distance: 171.7
click at [245, 208] on div "Apply Handling Fees Per Order Per Item Per Package Specify where the flat handl…" at bounding box center [330, 163] width 178 height 364
click at [340, 232] on input "0.0" at bounding box center [317, 234] width 131 height 24
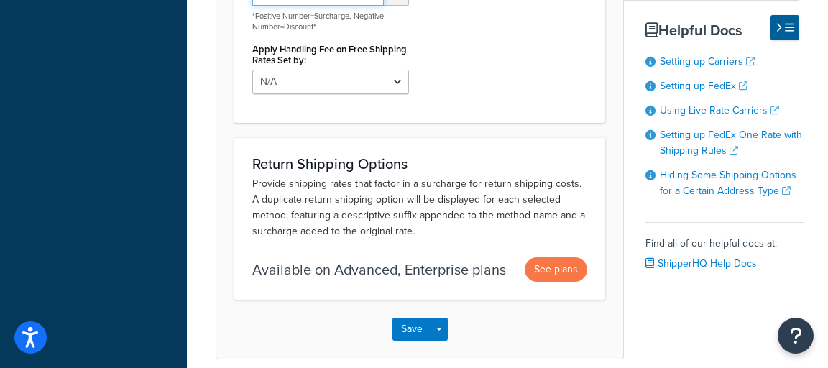
scroll to position [560, 0]
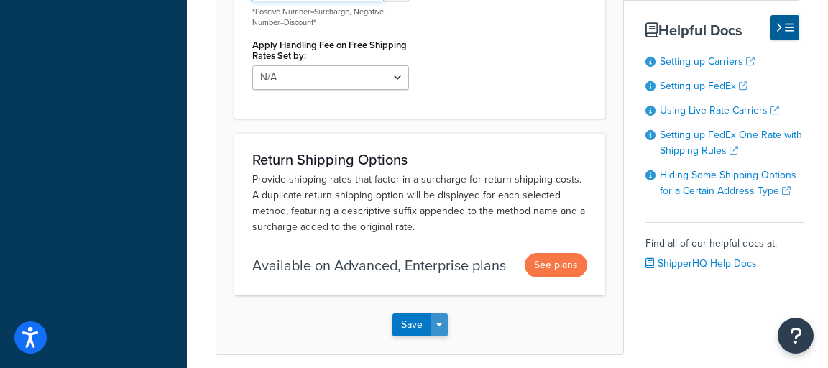
type input "5"
click at [440, 328] on button "Save Dropdown" at bounding box center [438, 324] width 17 height 23
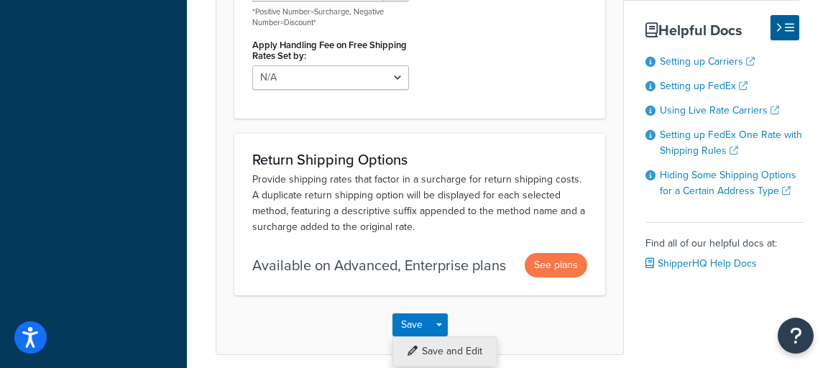
click at [461, 348] on button "Save and Edit" at bounding box center [444, 351] width 105 height 30
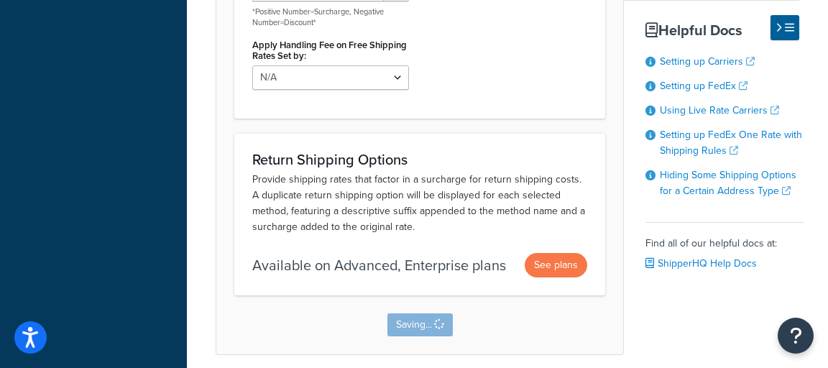
scroll to position [0, 0]
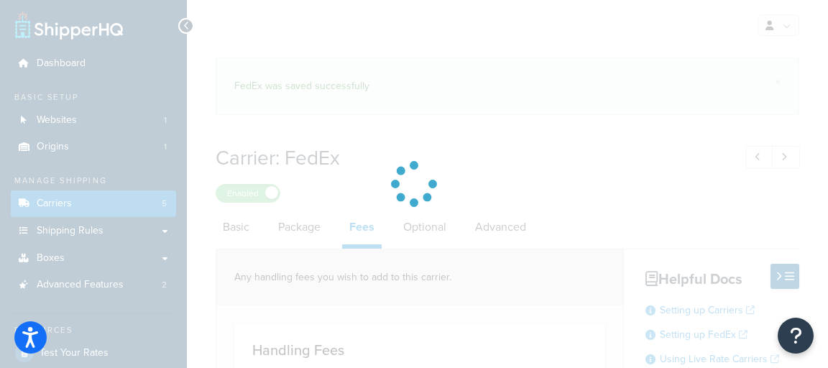
select select "AFTER"
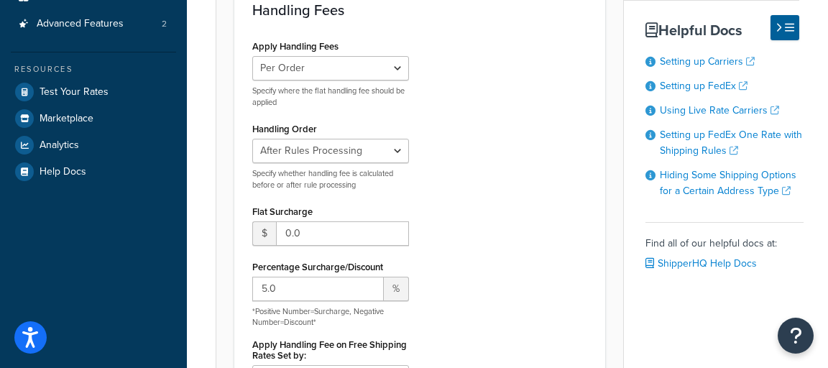
scroll to position [264, 0]
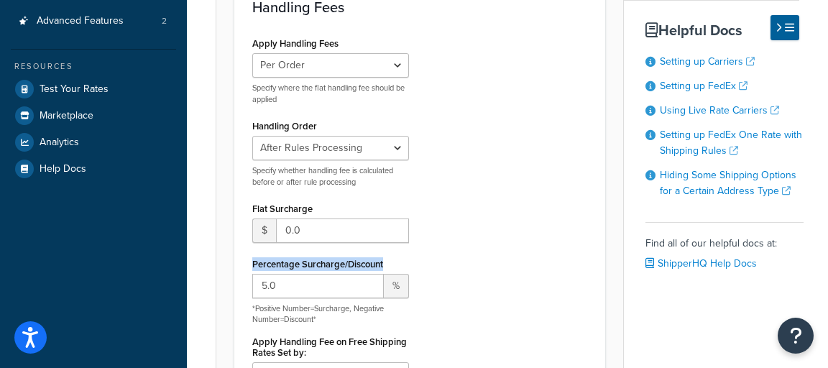
drag, startPoint x: 362, startPoint y: 262, endPoint x: 249, endPoint y: 259, distance: 112.8
click at [249, 259] on div "Apply Handling Fees Per Order Per Item Per Package Specify where the flat handl…" at bounding box center [330, 215] width 178 height 364
click at [325, 279] on input "5.0" at bounding box center [317, 286] width 131 height 24
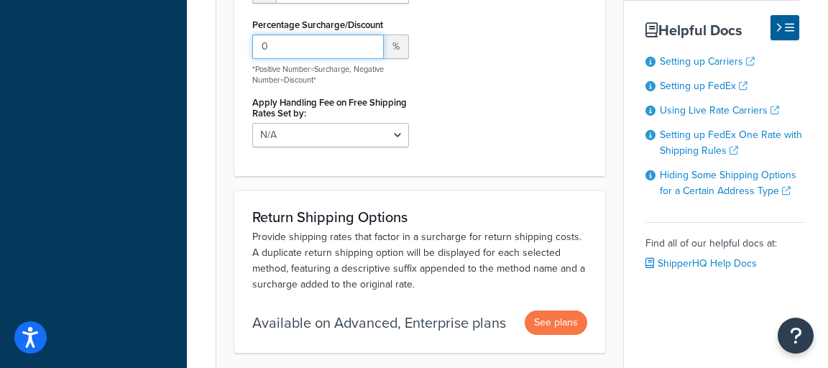
scroll to position [618, 0]
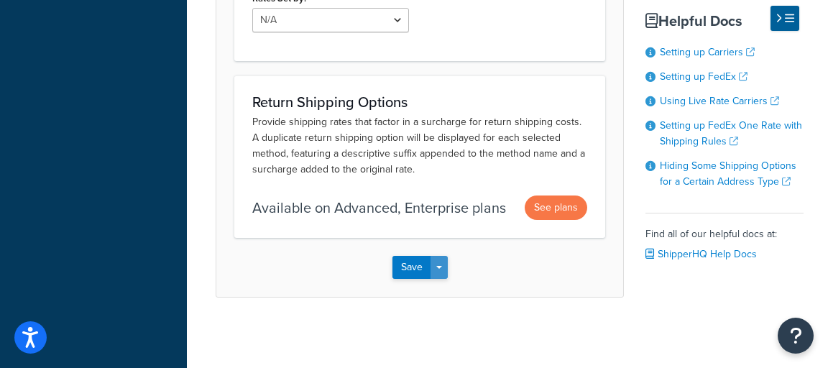
type input "0"
click at [438, 267] on span "button" at bounding box center [439, 267] width 6 height 3
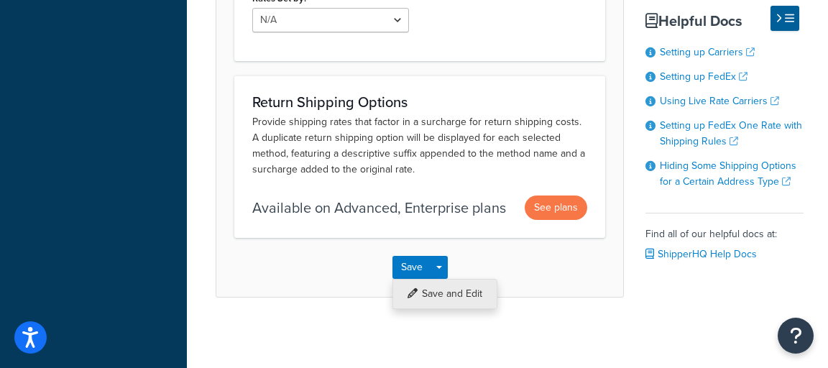
click at [462, 284] on button "Save and Edit" at bounding box center [444, 294] width 105 height 30
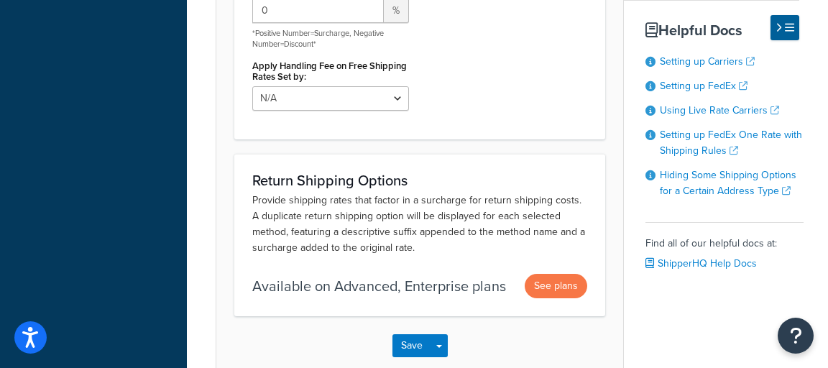
scroll to position [0, 0]
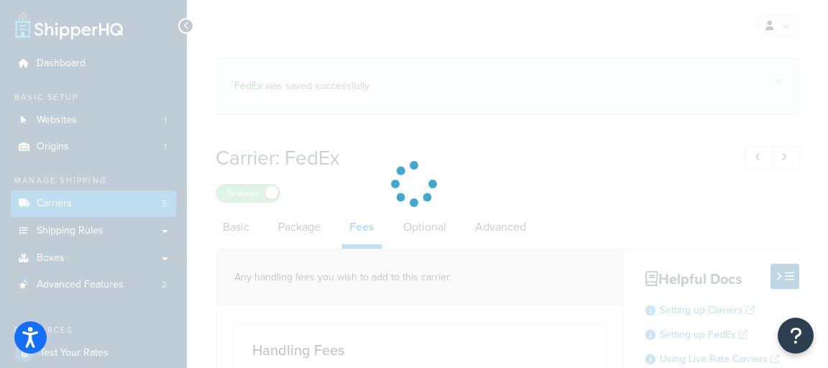
select select "AFTER"
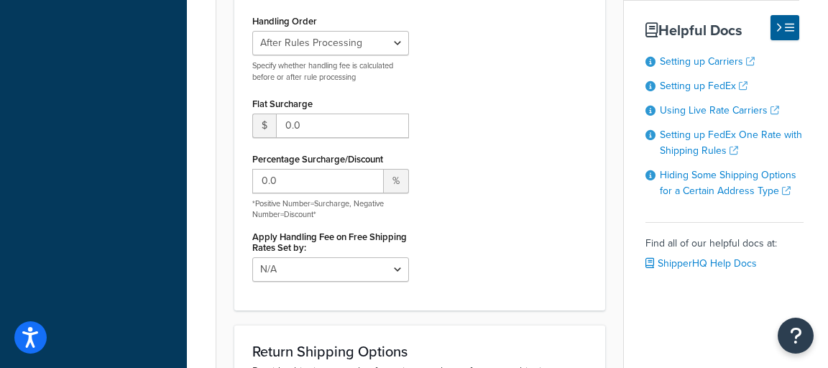
scroll to position [448, 0]
